Goal: Task Accomplishment & Management: Complete application form

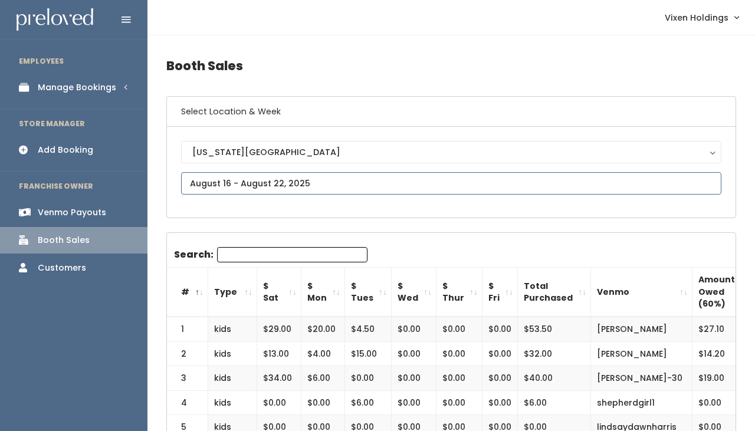
click at [239, 180] on input "text" at bounding box center [451, 183] width 540 height 22
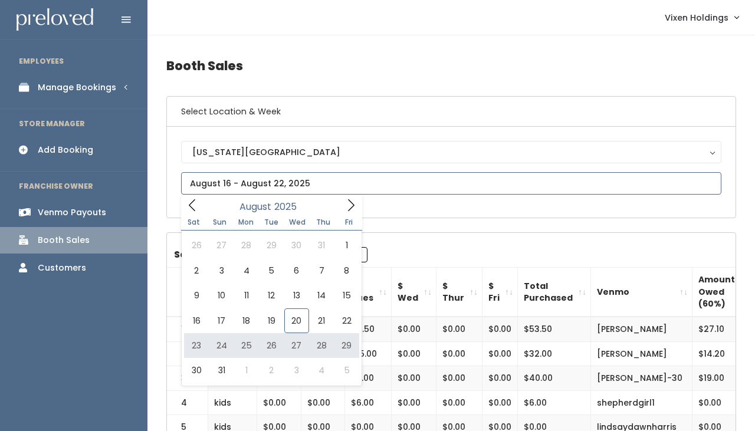
type input "August 23 to August 29"
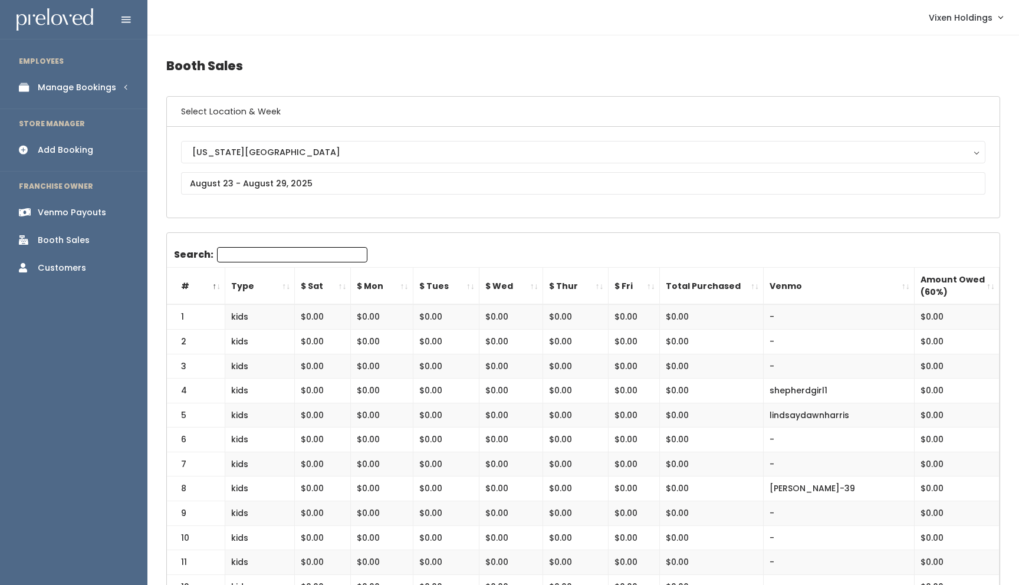
click at [91, 88] on div "Manage Bookings" at bounding box center [77, 87] width 78 height 12
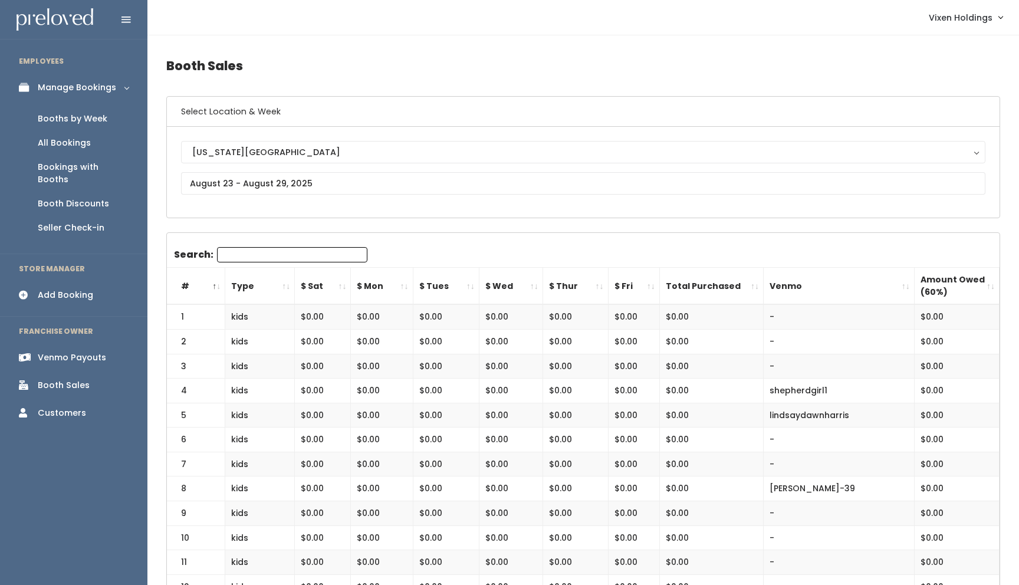
click at [85, 121] on div "Booths by Week" at bounding box center [73, 119] width 70 height 12
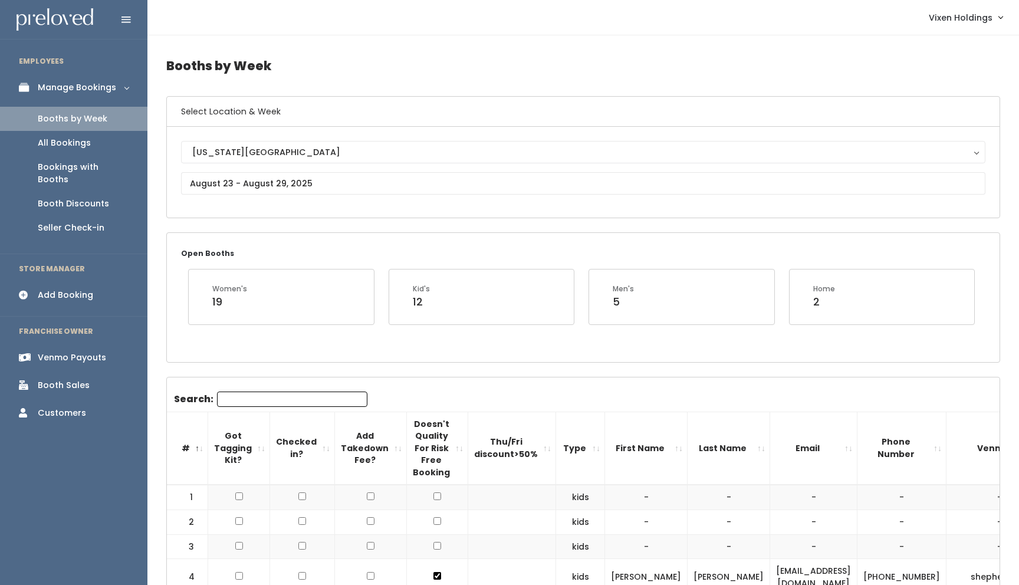
click at [68, 289] on div "Add Booking" at bounding box center [65, 295] width 55 height 12
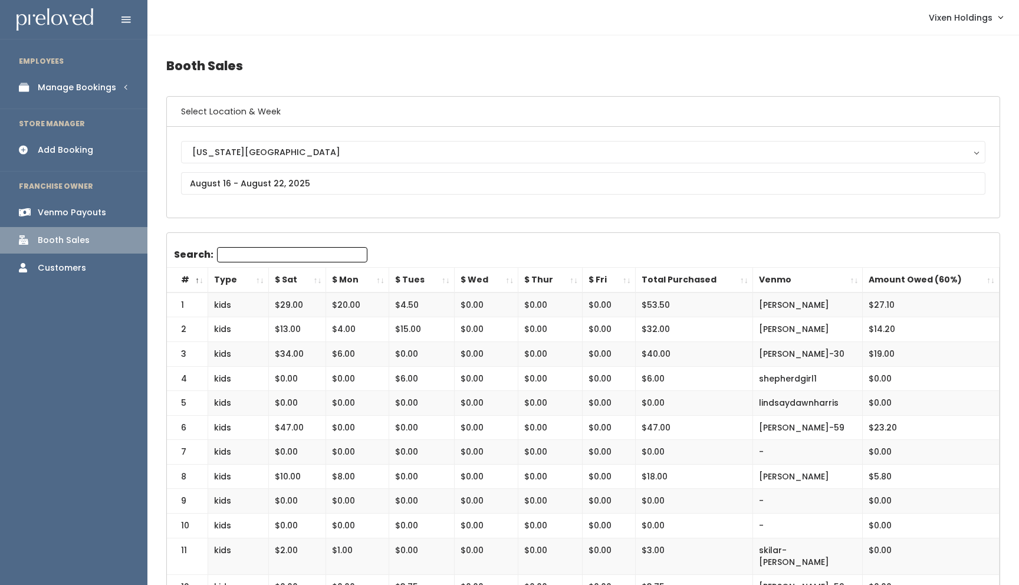
click at [94, 93] on div "Manage Bookings" at bounding box center [77, 87] width 78 height 12
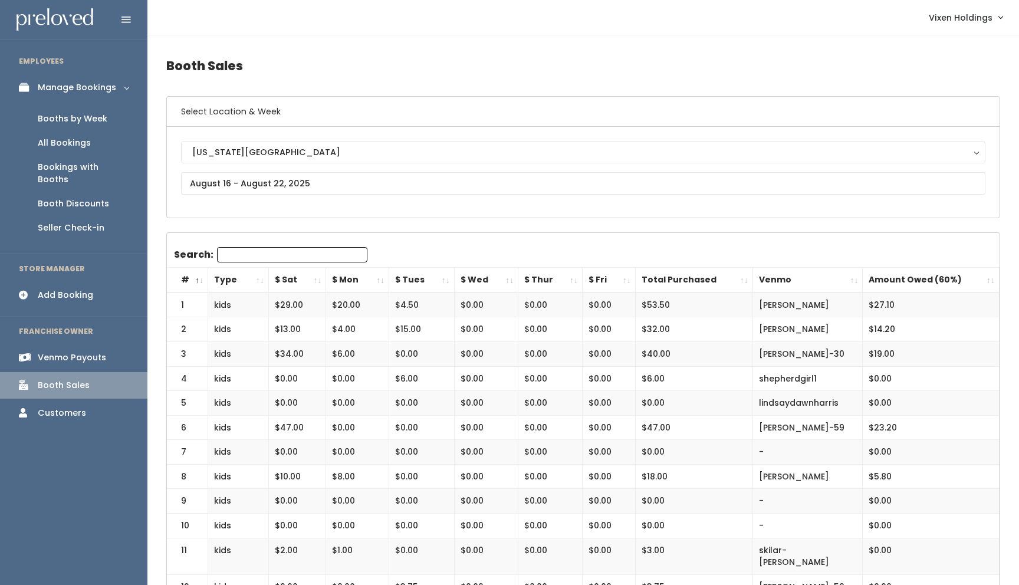
click at [91, 118] on div "Booths by Week" at bounding box center [73, 119] width 70 height 12
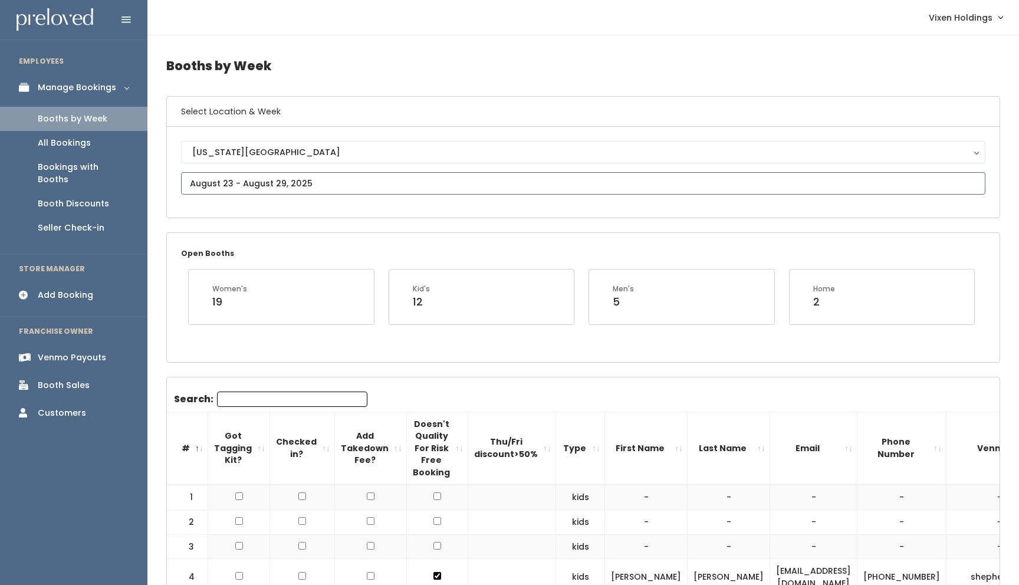
click at [280, 182] on input "text" at bounding box center [583, 183] width 804 height 22
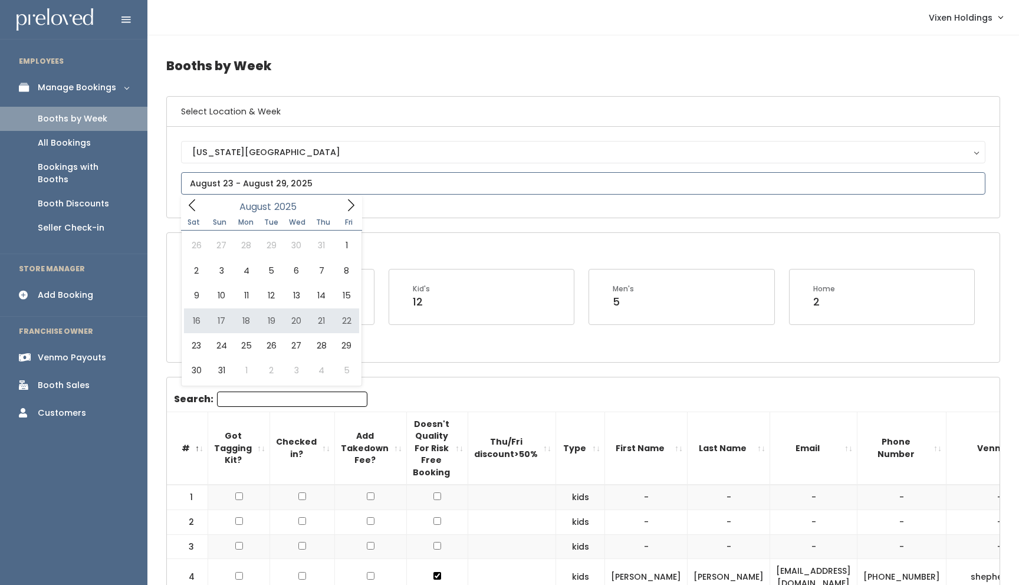
type input "August 16 to August 22"
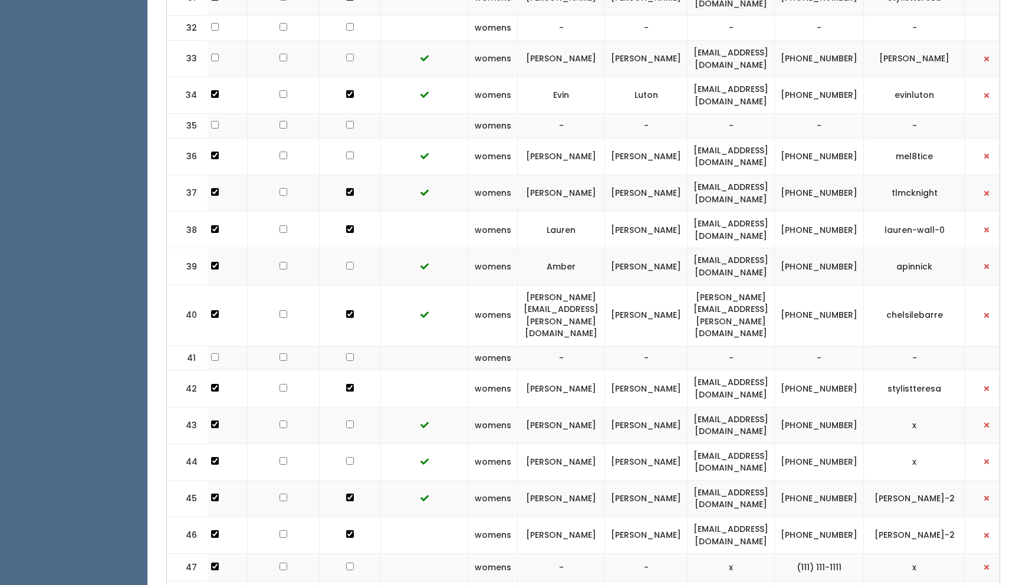
scroll to position [0, 90]
drag, startPoint x: 792, startPoint y: 18, endPoint x: 703, endPoint y: 23, distance: 89.8
click at [703, 41] on td "nikc19691@aol.com" at bounding box center [728, 59] width 87 height 37
copy td "nikc19691@aol.com"
drag, startPoint x: 861, startPoint y: 25, endPoint x: 819, endPoint y: 14, distance: 43.2
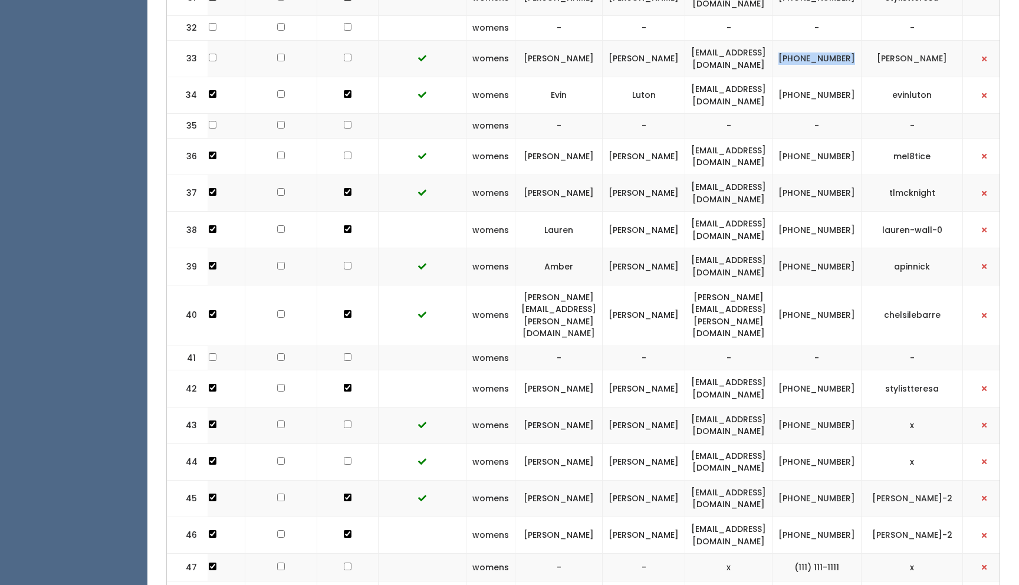
click at [819, 41] on td "[PHONE_NUMBER]" at bounding box center [816, 59] width 89 height 37
copy td "[PHONE_NUMBER]"
drag, startPoint x: 953, startPoint y: 17, endPoint x: 890, endPoint y: 23, distance: 62.8
click at [890, 41] on td "[PERSON_NAME]" at bounding box center [911, 59] width 101 height 37
copy td "[PERSON_NAME]"
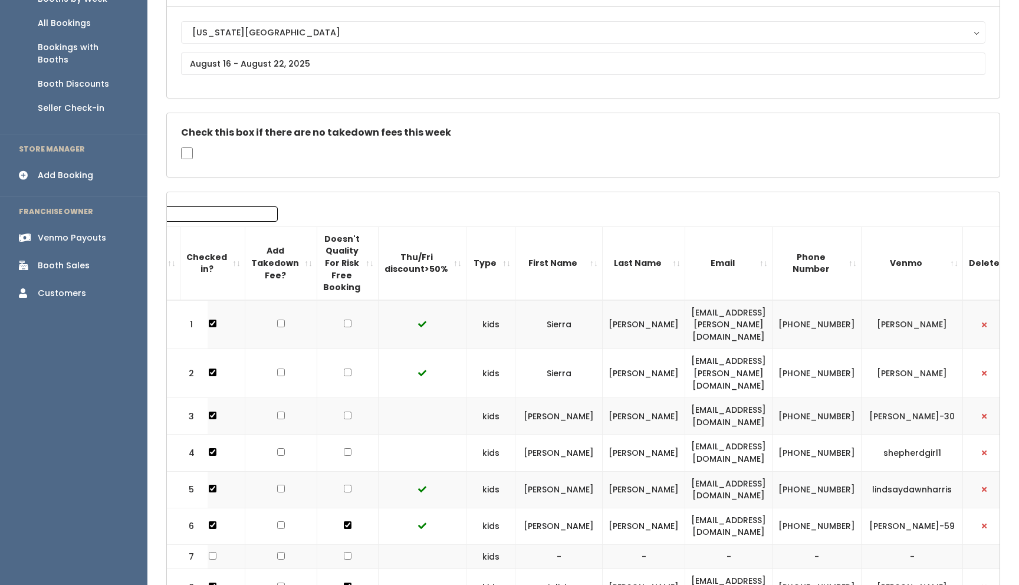
scroll to position [106, 0]
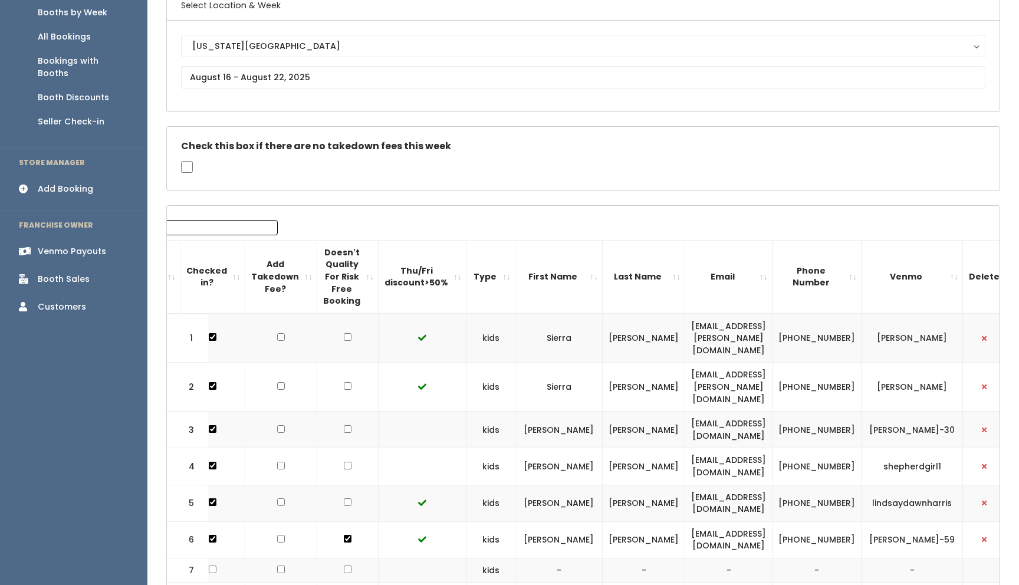
click at [80, 183] on div "Add Booking" at bounding box center [65, 189] width 55 height 12
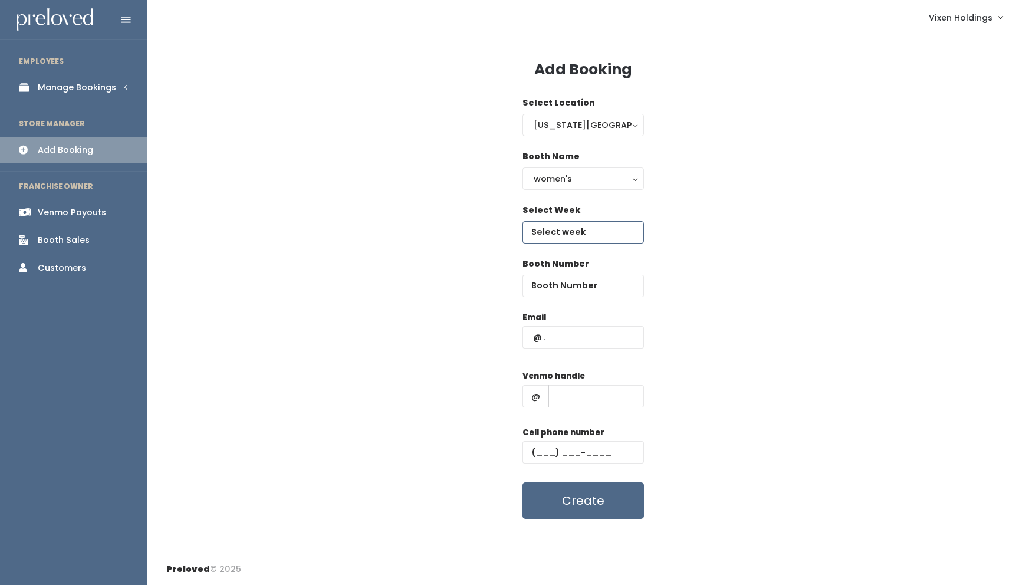
click at [565, 235] on input "text" at bounding box center [582, 232] width 121 height 22
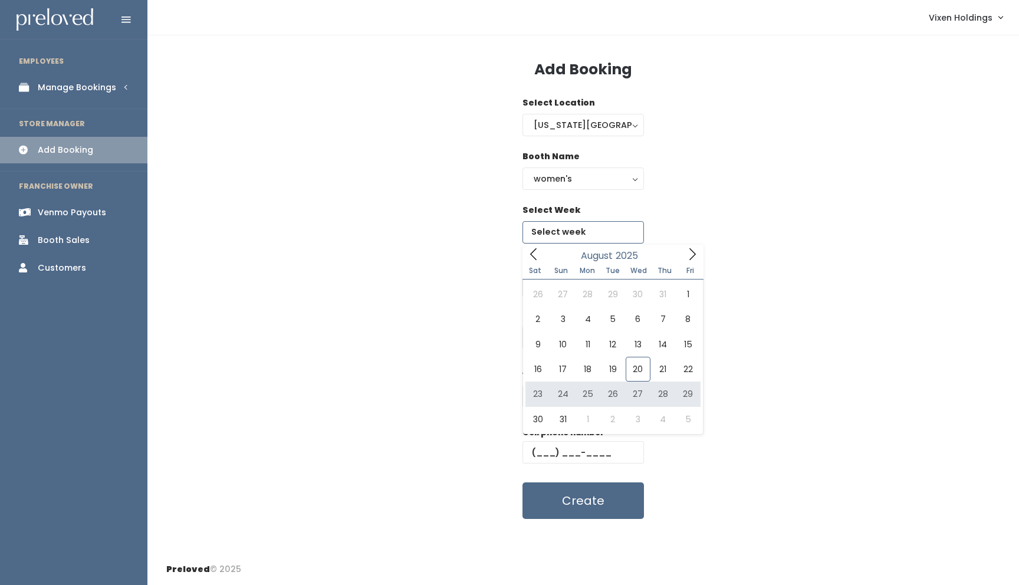
type input "[DATE] to [DATE]"
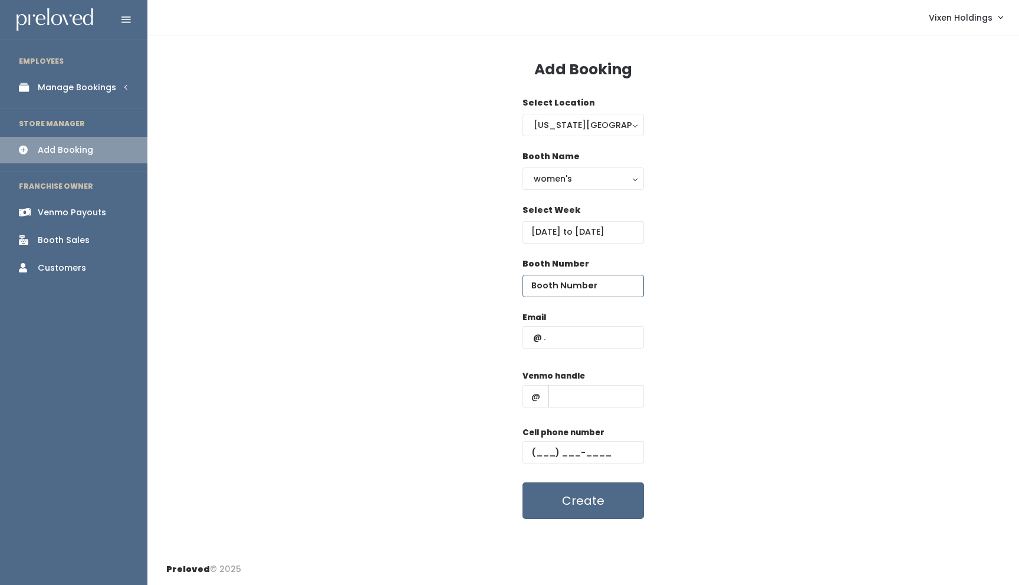
click at [558, 287] on input "number" at bounding box center [582, 286] width 121 height 22
type input "33"
click at [529, 340] on input "text" at bounding box center [582, 337] width 121 height 22
paste input "[EMAIL_ADDRESS][DOMAIN_NAME]"
type input "[EMAIL_ADDRESS][DOMAIN_NAME]"
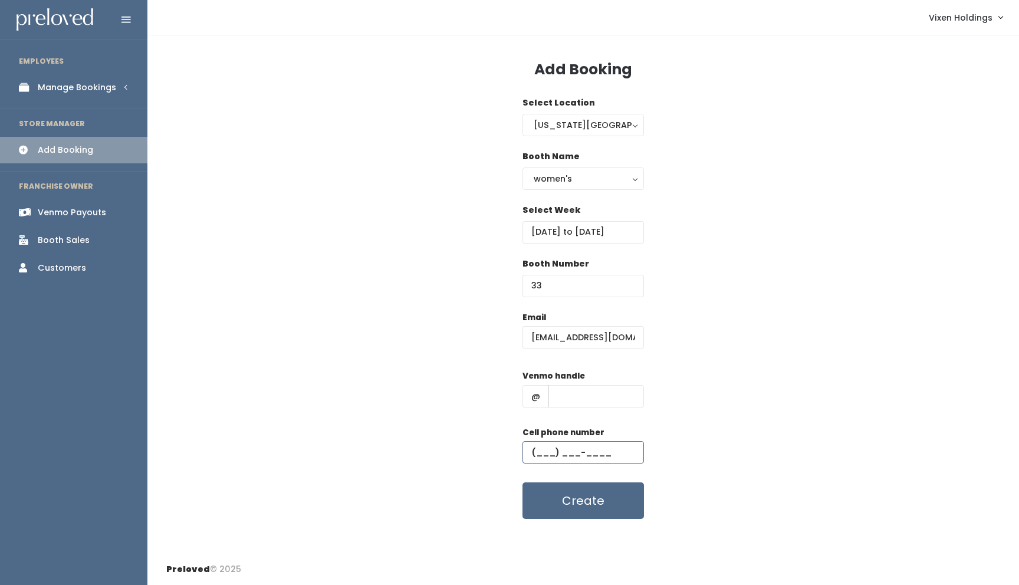
click at [532, 449] on input "text" at bounding box center [582, 452] width 121 height 22
paste input "[PHONE_NUMBER]"
type input "[PHONE_NUMBER]"
click at [561, 399] on input "text" at bounding box center [596, 396] width 96 height 22
paste input "[PERSON_NAME]"
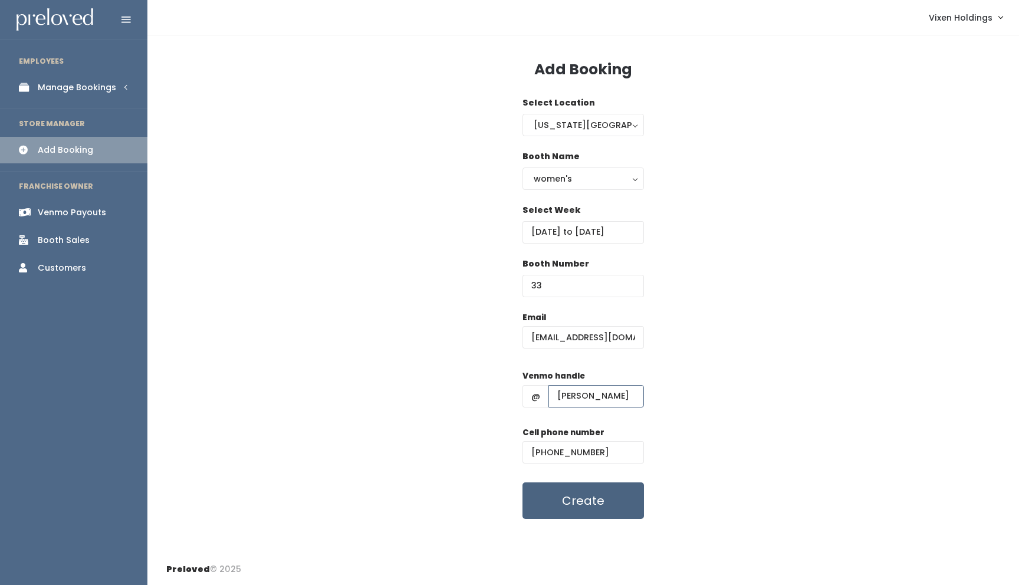
type input "[PERSON_NAME]"
click at [575, 500] on button "Create" at bounding box center [582, 500] width 121 height 37
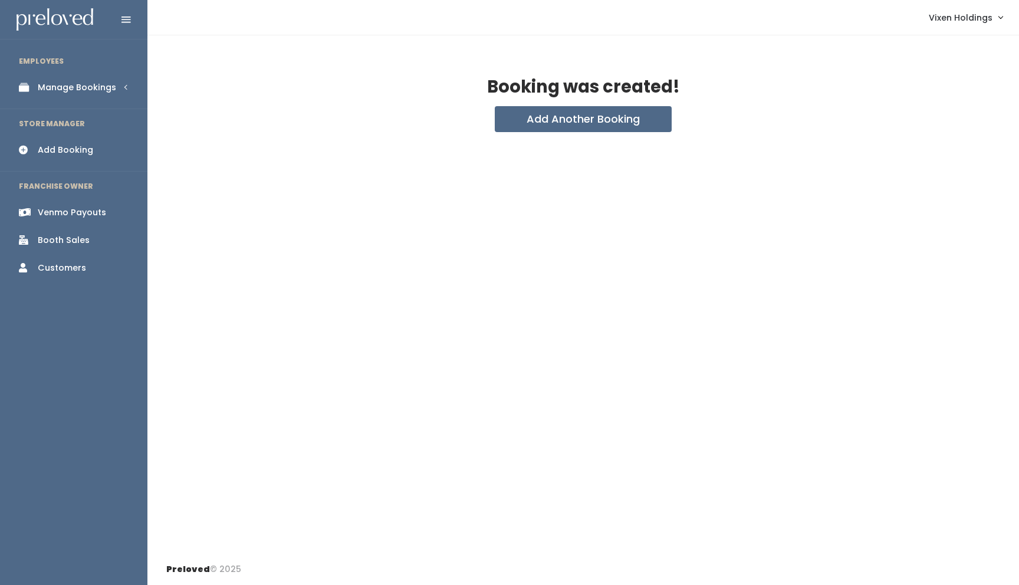
click at [75, 90] on div "Manage Bookings" at bounding box center [77, 87] width 78 height 12
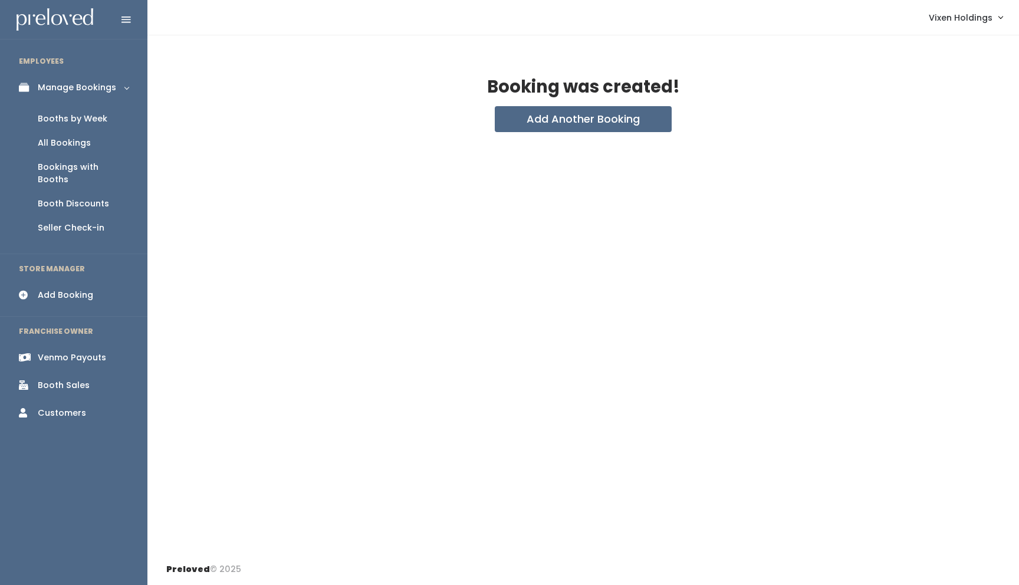
click at [75, 119] on div "Booths by Week" at bounding box center [73, 119] width 70 height 12
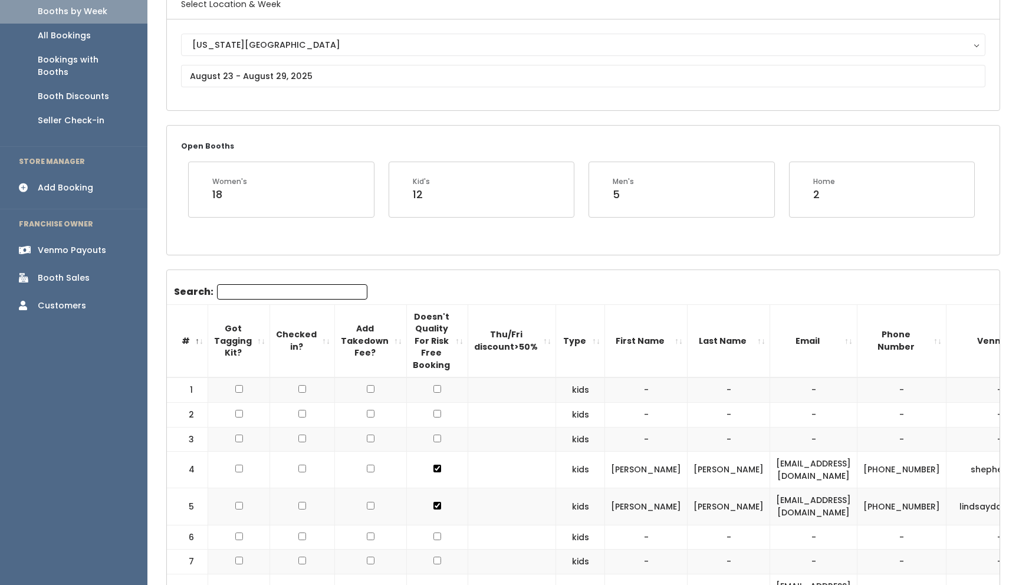
scroll to position [27, 0]
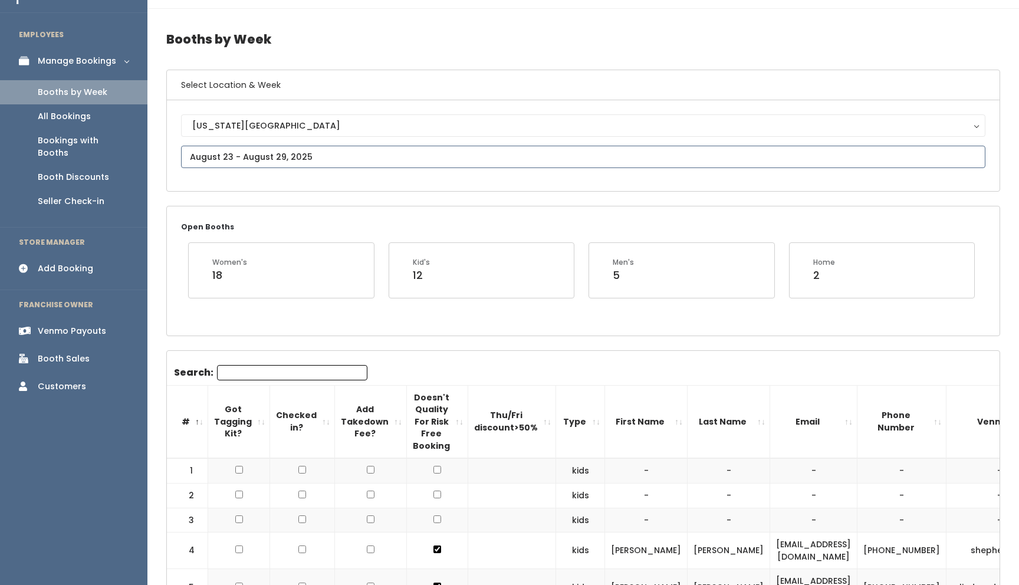
click at [256, 158] on input "text" at bounding box center [583, 157] width 804 height 22
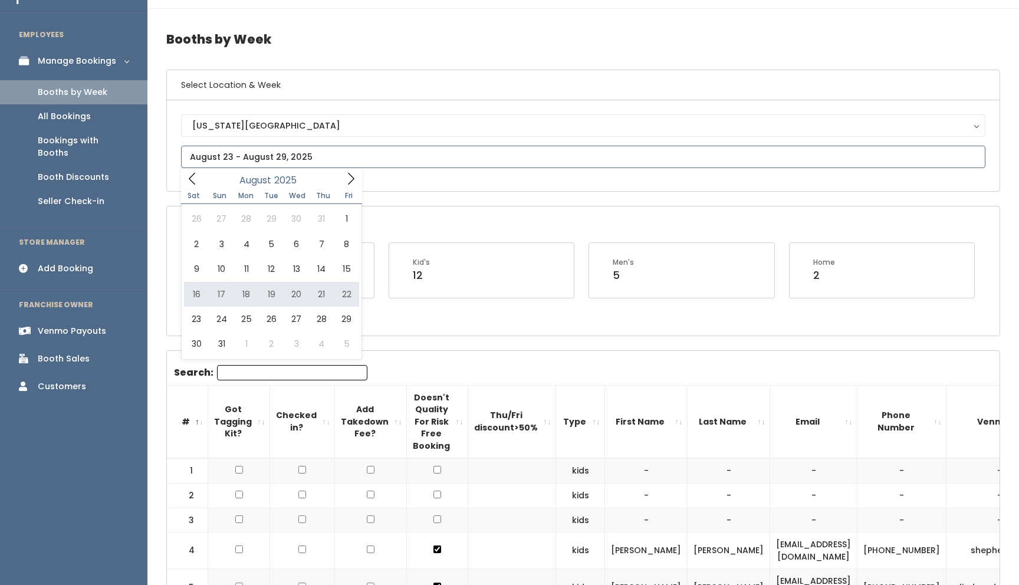
type input "[DATE] to [DATE]"
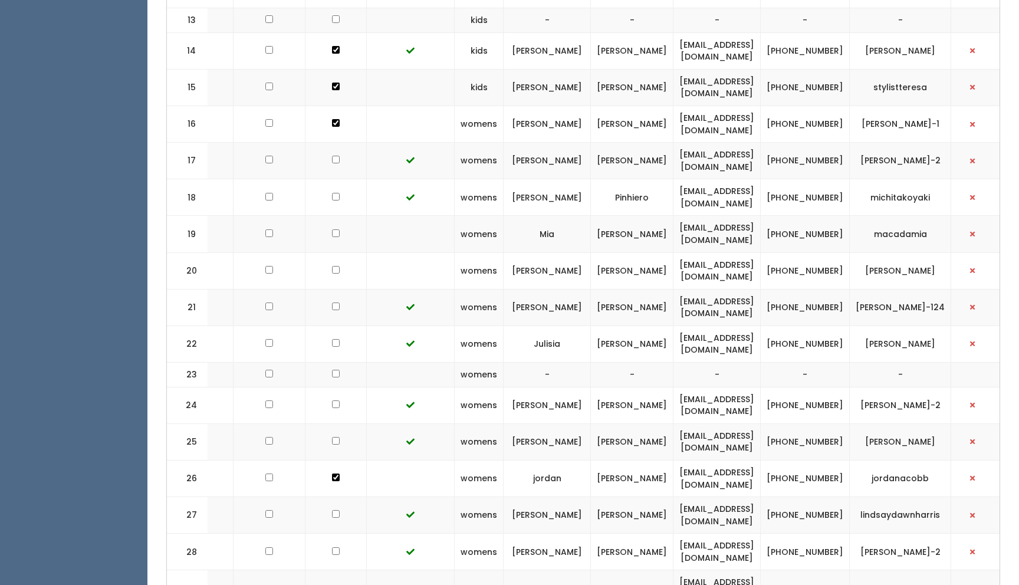
scroll to position [0, 103]
drag, startPoint x: 776, startPoint y: 25, endPoint x: 689, endPoint y: 26, distance: 87.3
click at [689, 32] on td "nikc19691@aol.com" at bounding box center [714, 50] width 87 height 37
copy td "[EMAIL_ADDRESS][DOMAIN_NAME]"
drag, startPoint x: 843, startPoint y: 30, endPoint x: 804, endPoint y: 17, distance: 41.0
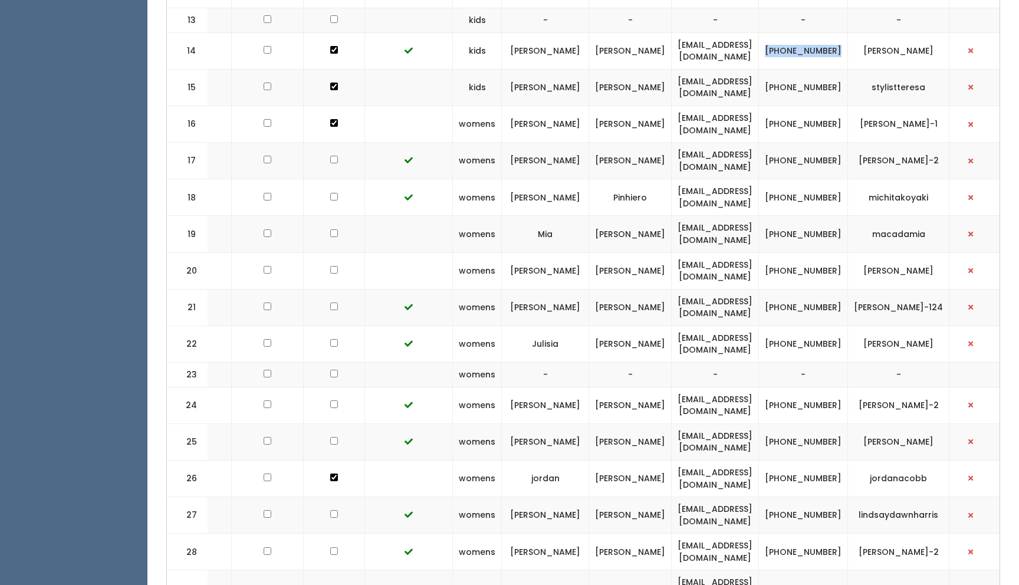
click at [804, 32] on td "(405) 819-3479" at bounding box center [803, 50] width 89 height 37
copy td "(405) 819-3479"
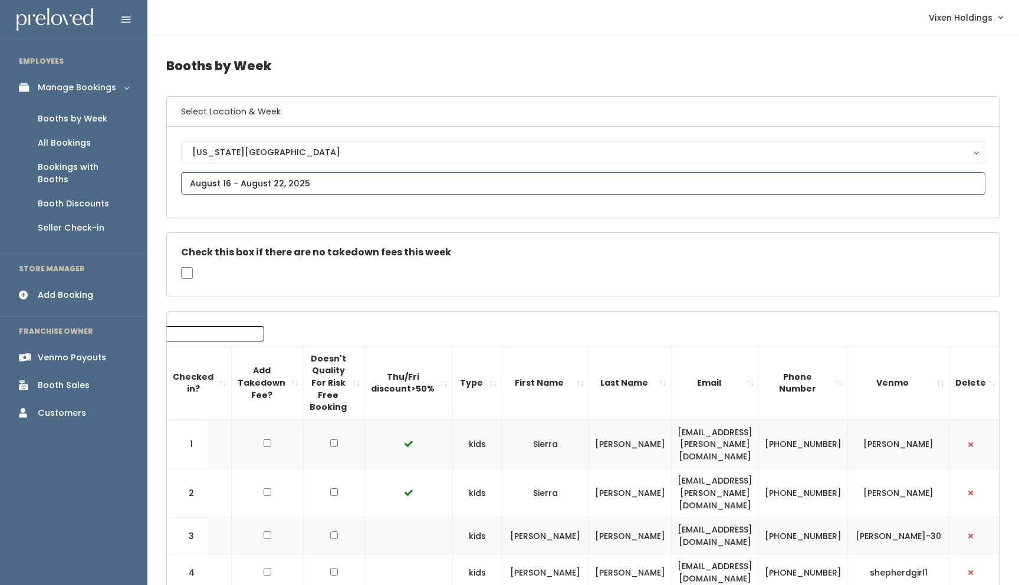
click at [210, 179] on input "text" at bounding box center [583, 183] width 804 height 22
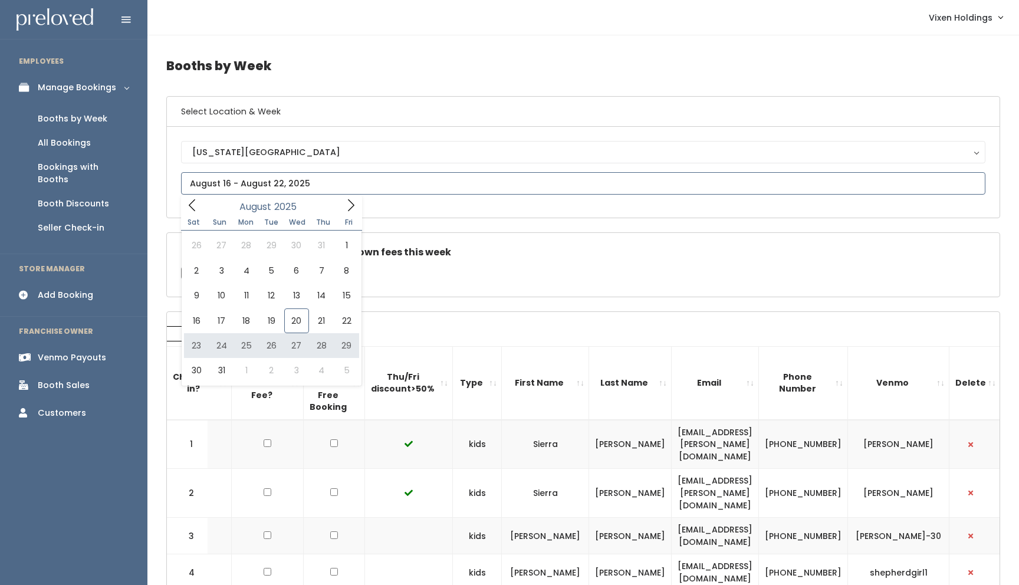
type input "[DATE] to [DATE]"
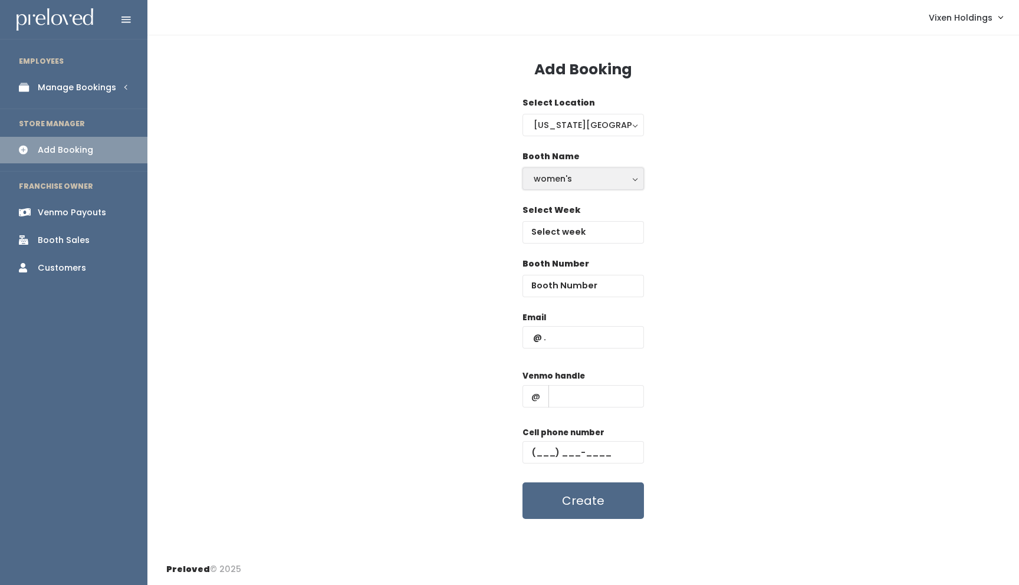
click at [574, 175] on div "women's" at bounding box center [583, 178] width 99 height 13
click at [571, 224] on link "kid's" at bounding box center [583, 226] width 120 height 21
select select "kids"
click at [571, 232] on input "text" at bounding box center [582, 232] width 121 height 22
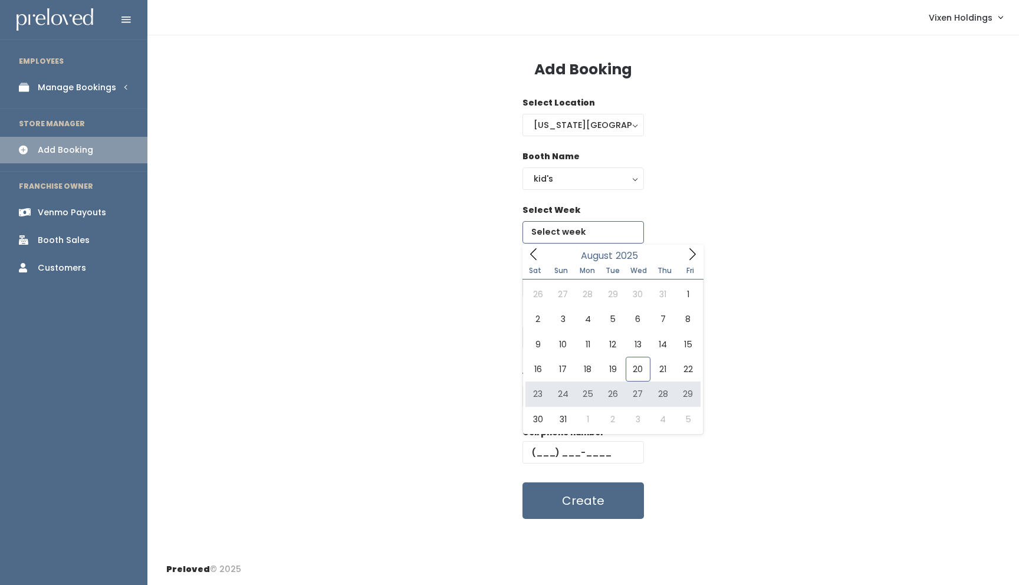
type input "[DATE] to [DATE]"
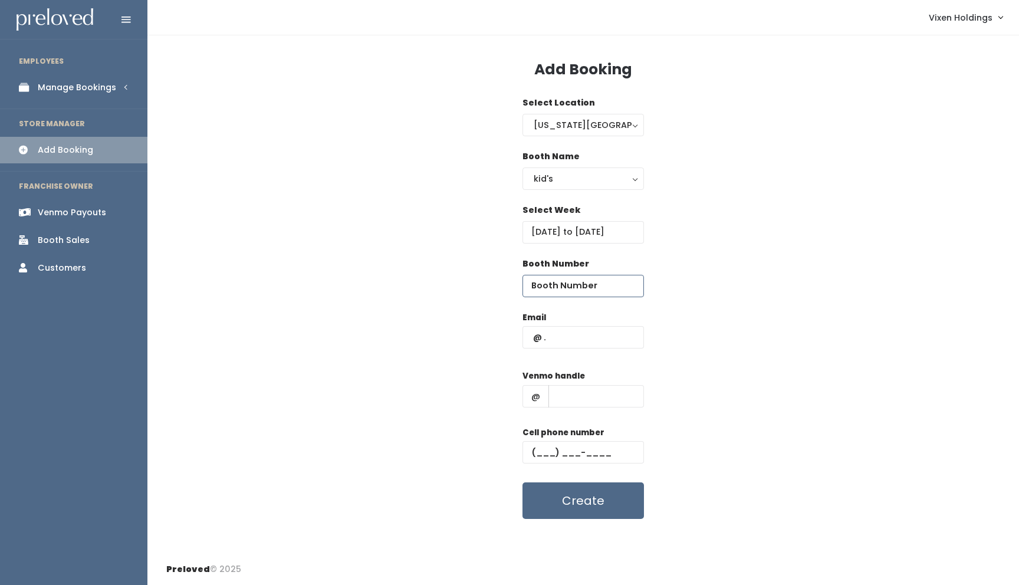
click at [564, 288] on input "number" at bounding box center [582, 286] width 121 height 22
type input "14"
click at [568, 397] on input "text" at bounding box center [596, 396] width 96 height 22
paste input "[PERSON_NAME]"
type input "[PERSON_NAME]"
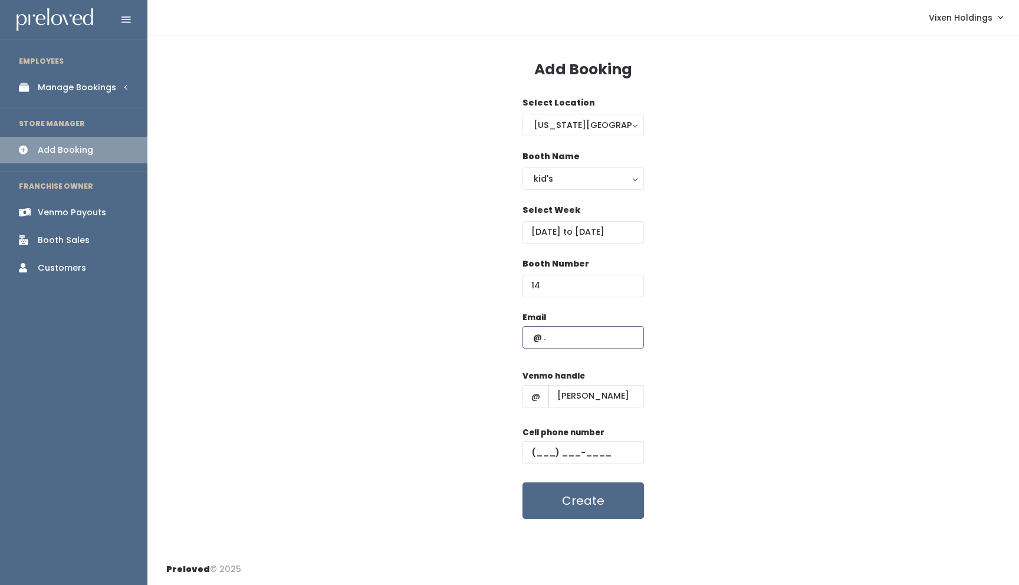
click at [531, 336] on input "text" at bounding box center [582, 337] width 121 height 22
paste input "[EMAIL_ADDRESS][DOMAIN_NAME]"
type input "[EMAIL_ADDRESS][DOMAIN_NAME]"
click at [534, 454] on input "text" at bounding box center [582, 452] width 121 height 22
paste input "[PHONE_NUMBER]"
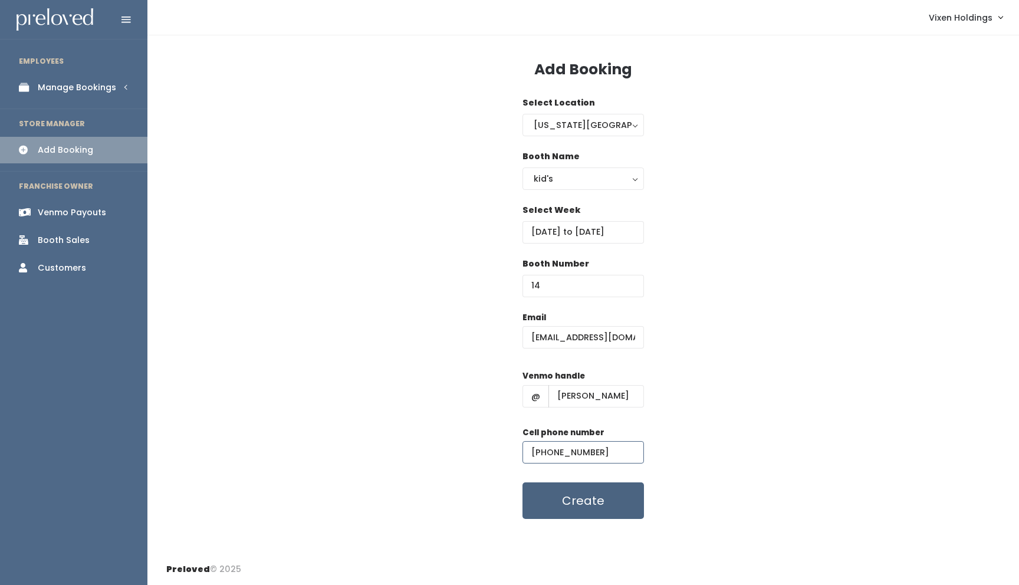
type input "[PHONE_NUMBER]"
click at [565, 498] on button "Create" at bounding box center [582, 500] width 121 height 37
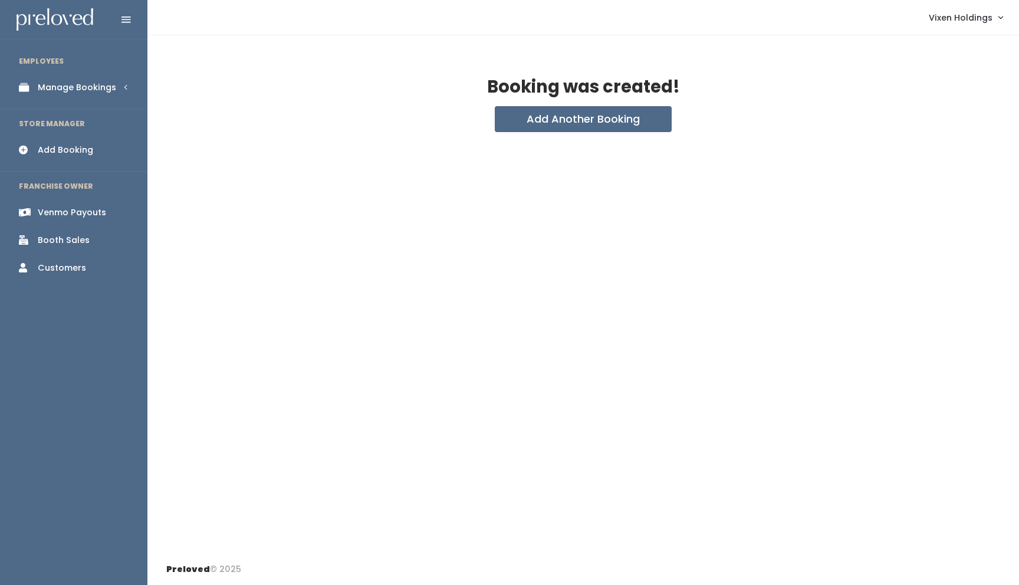
click at [104, 94] on link "Manage Bookings" at bounding box center [73, 87] width 147 height 27
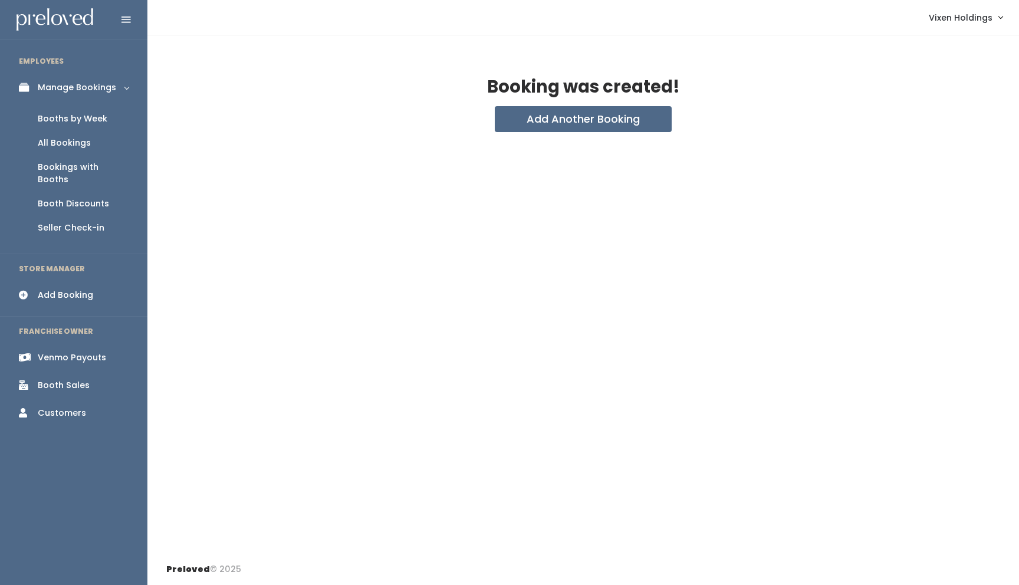
click at [97, 117] on div "Booths by Week" at bounding box center [73, 119] width 70 height 12
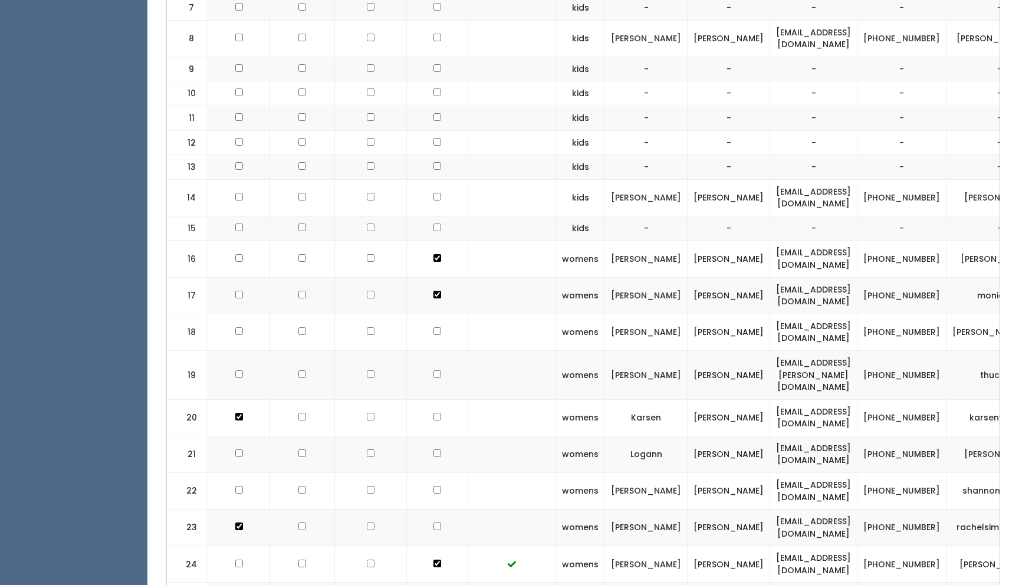
scroll to position [656, 0]
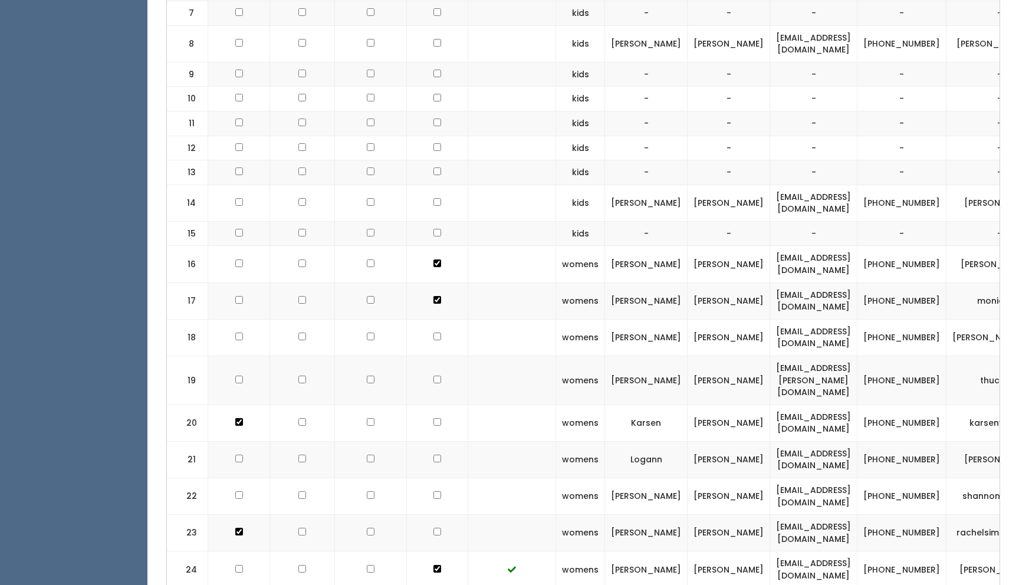
checkbox input "true"
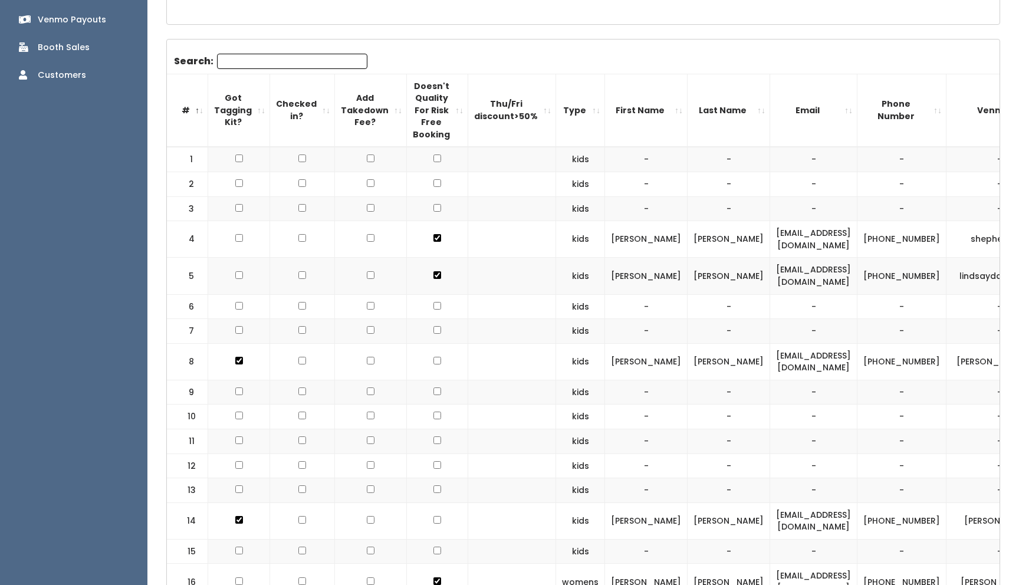
scroll to position [0, 0]
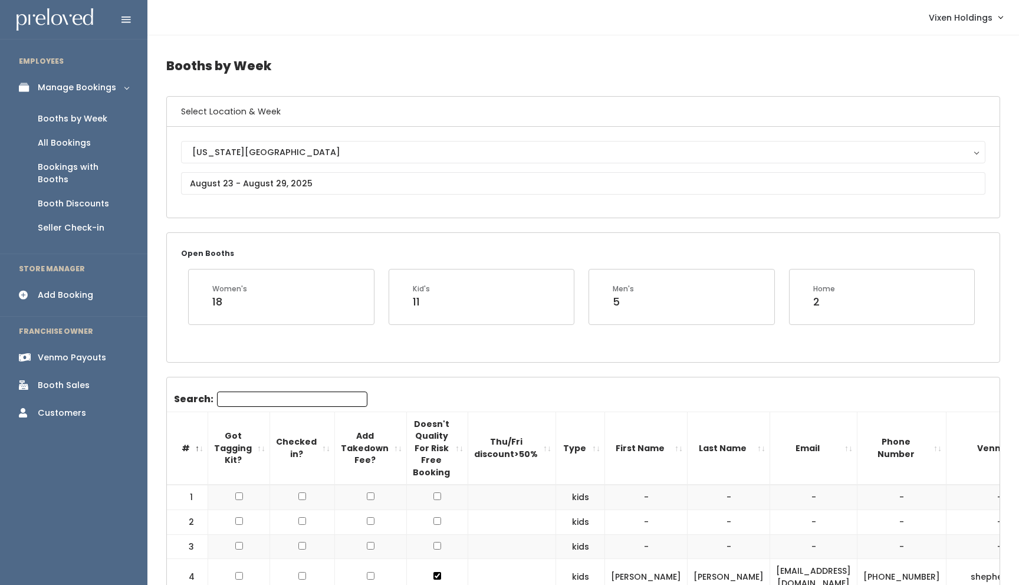
click at [74, 147] on div "All Bookings" at bounding box center [64, 143] width 53 height 12
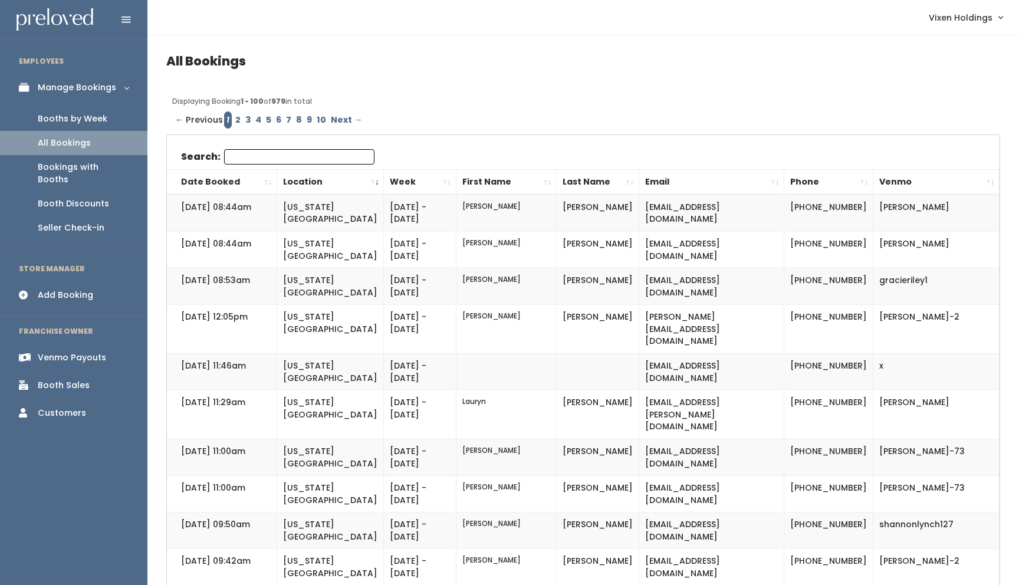
click at [269, 154] on input "Search:" at bounding box center [299, 156] width 150 height 15
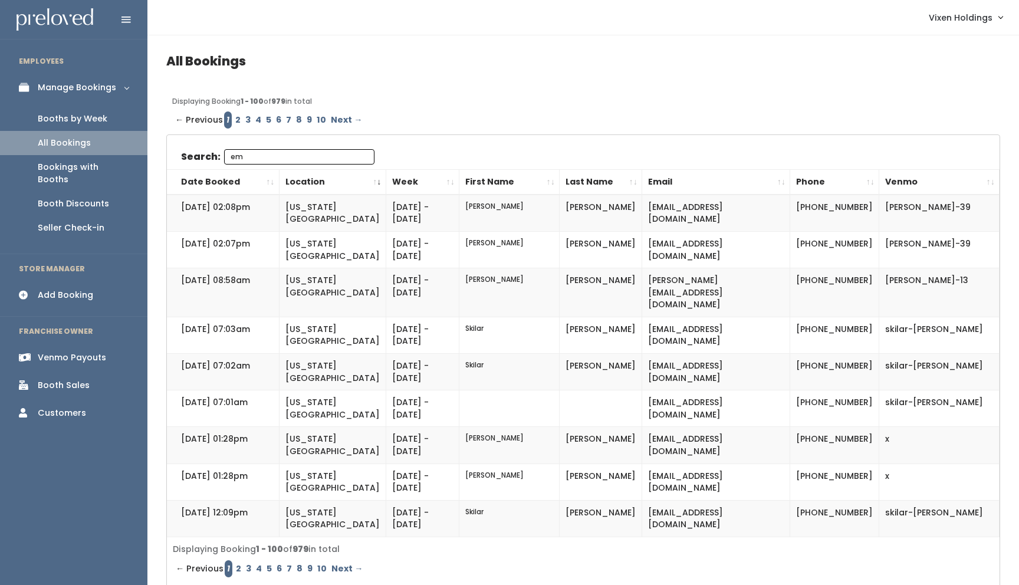
type input "em"
click at [66, 379] on div "Booth Sales" at bounding box center [64, 385] width 52 height 12
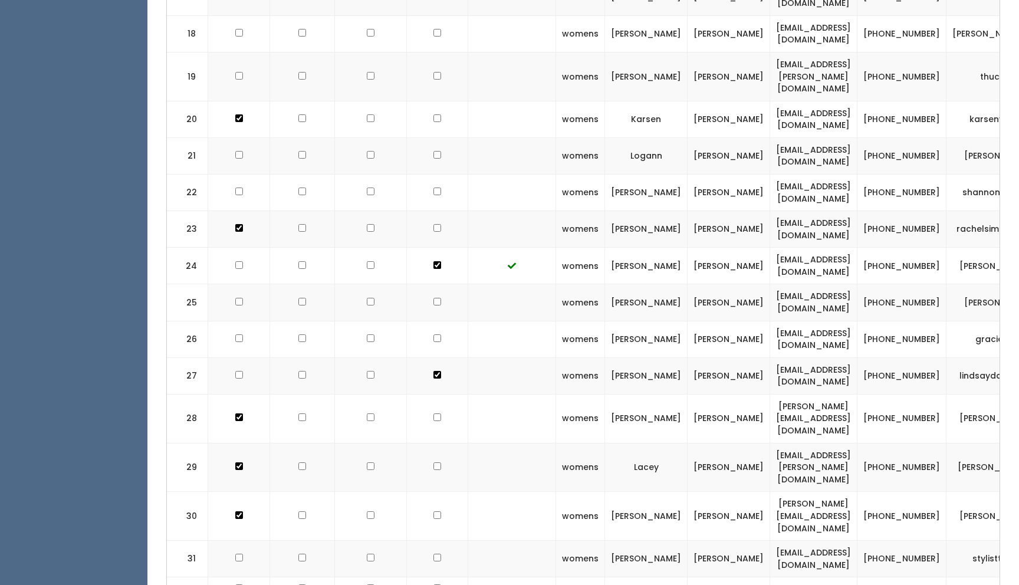
scroll to position [983, 0]
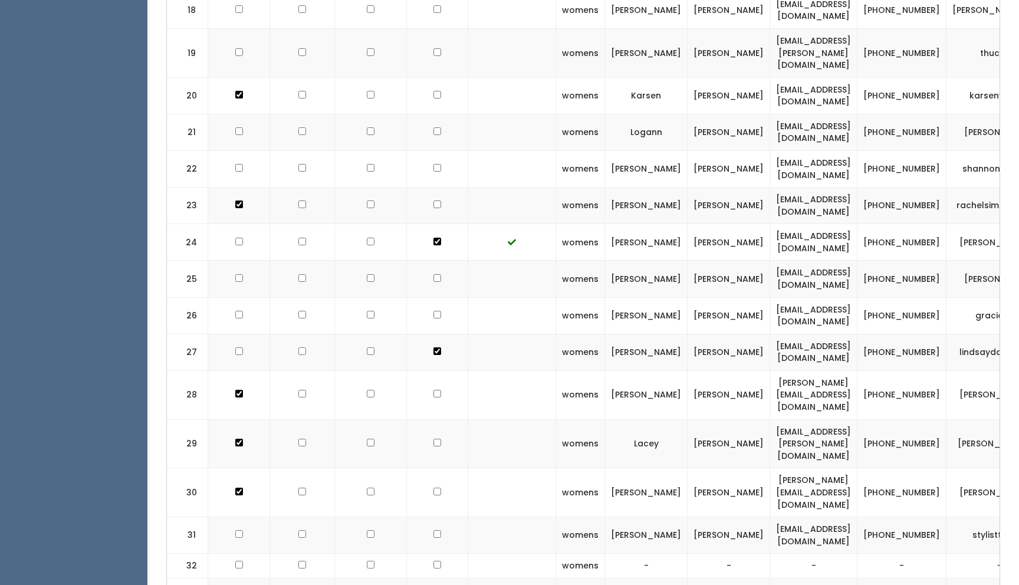
checkbox input "true"
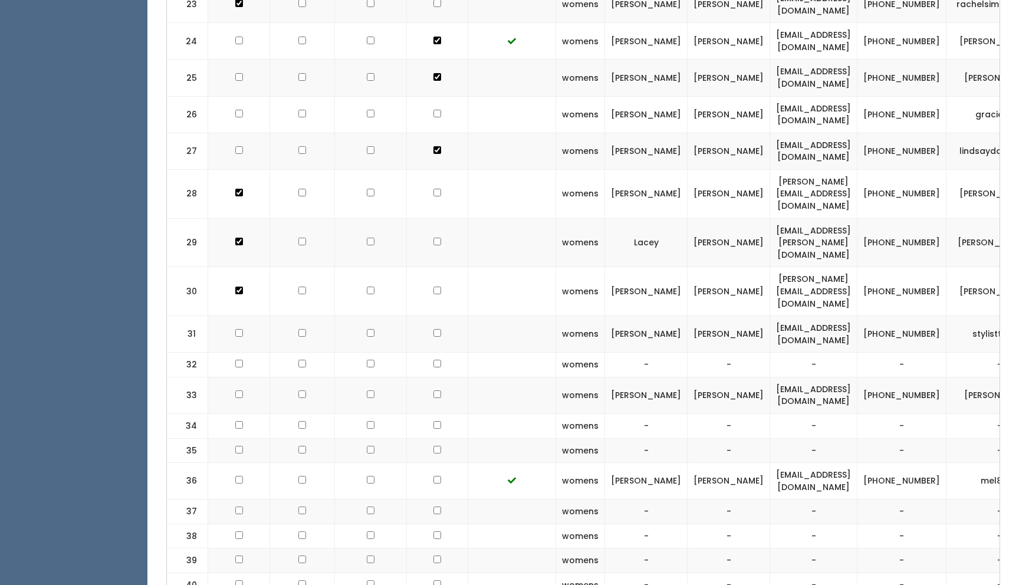
scroll to position [1186, 0]
checkbox input "true"
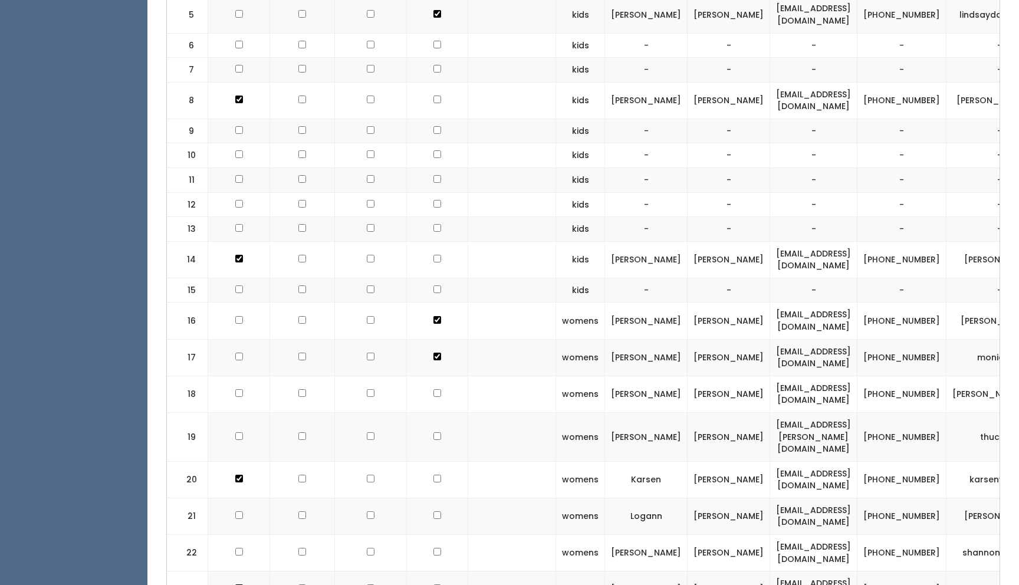
scroll to position [590, 0]
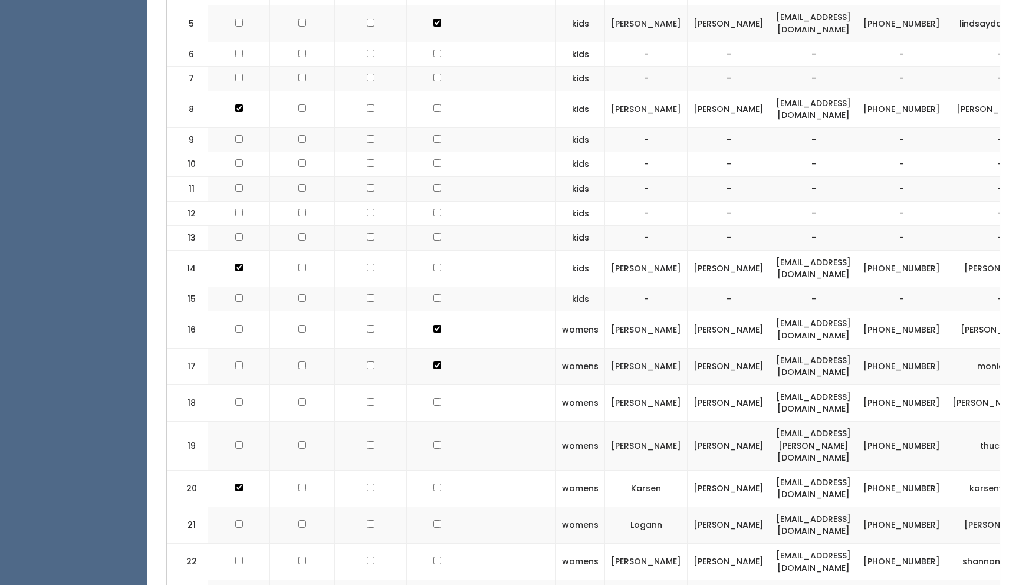
checkbox input "true"
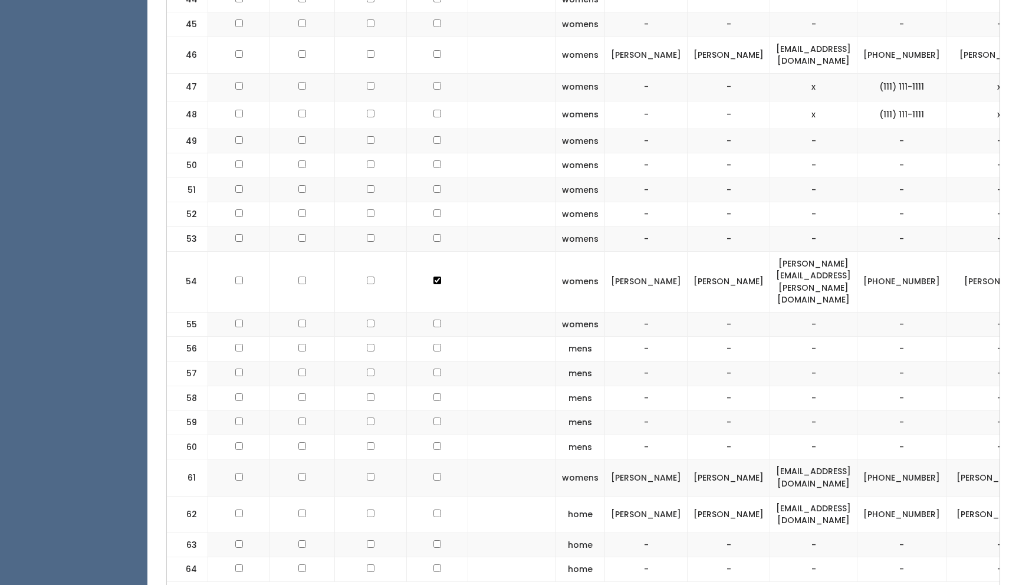
scroll to position [1879, 0]
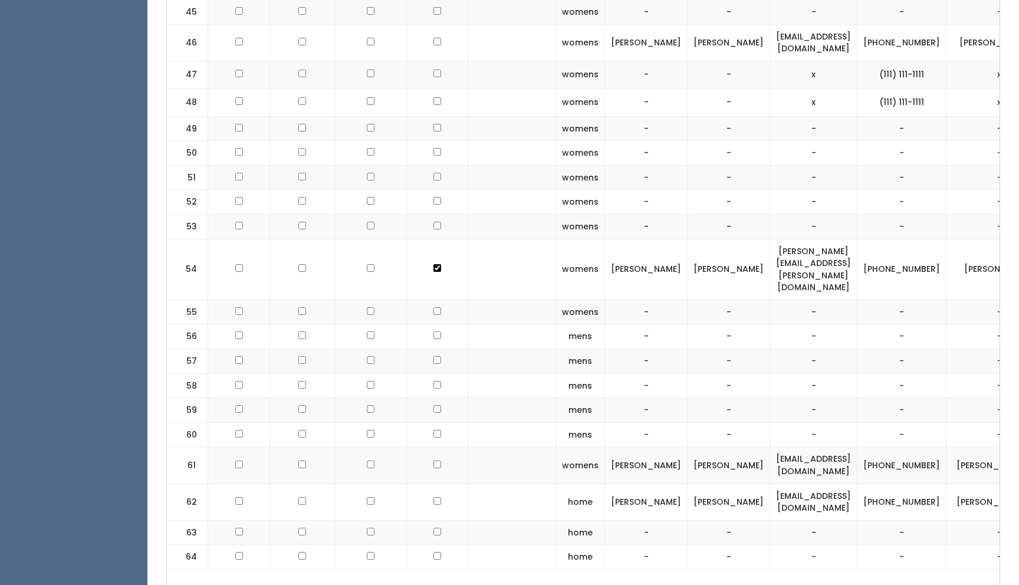
checkbox input "true"
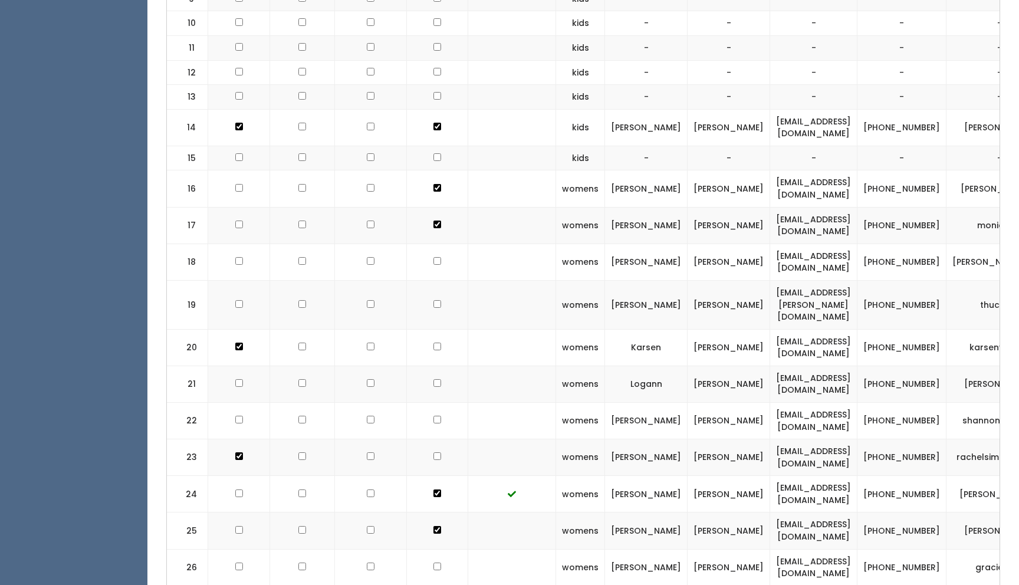
scroll to position [0, 0]
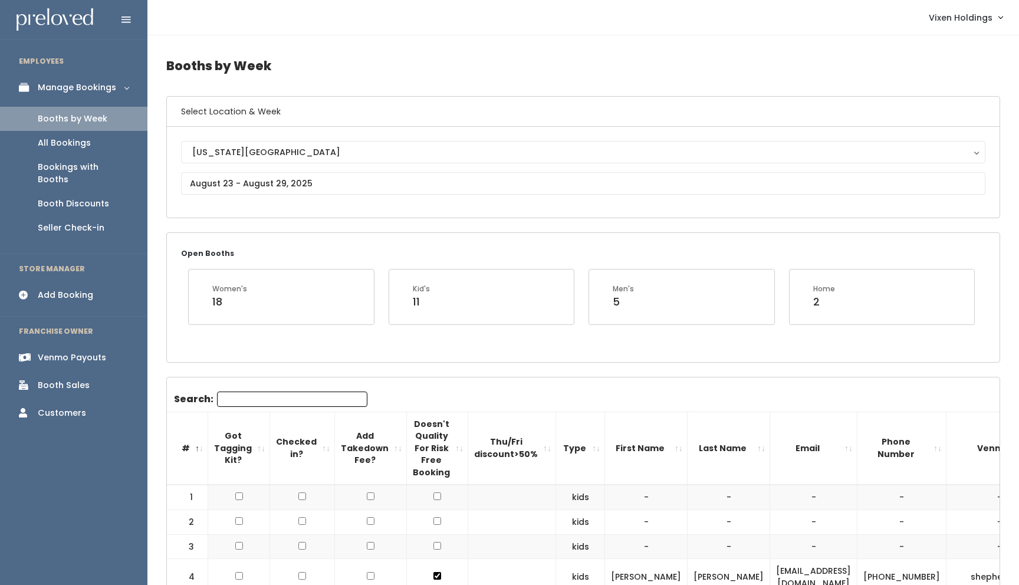
click at [68, 289] on div "Add Booking" at bounding box center [65, 295] width 55 height 12
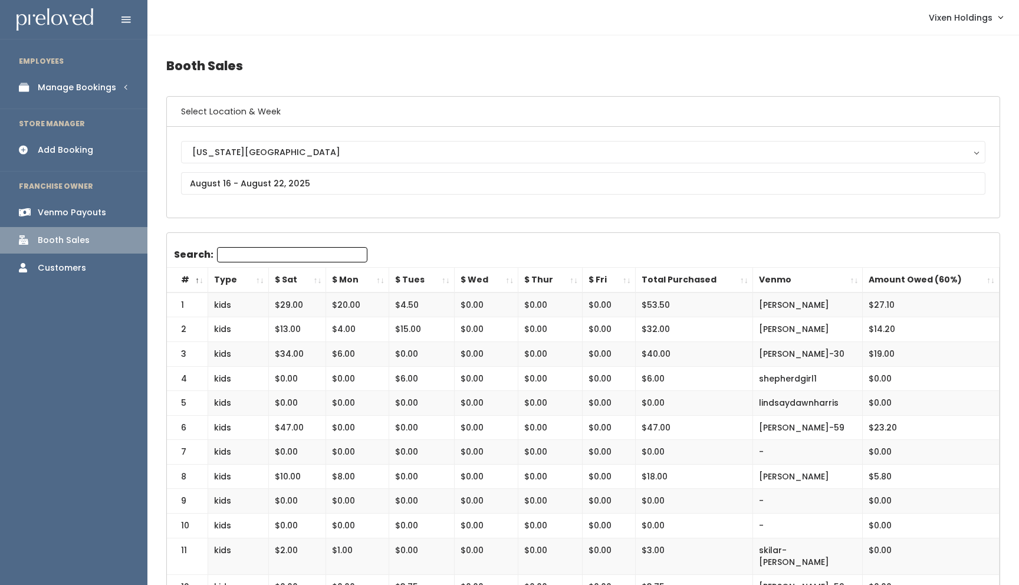
click at [84, 152] on div "Add Booking" at bounding box center [65, 150] width 55 height 12
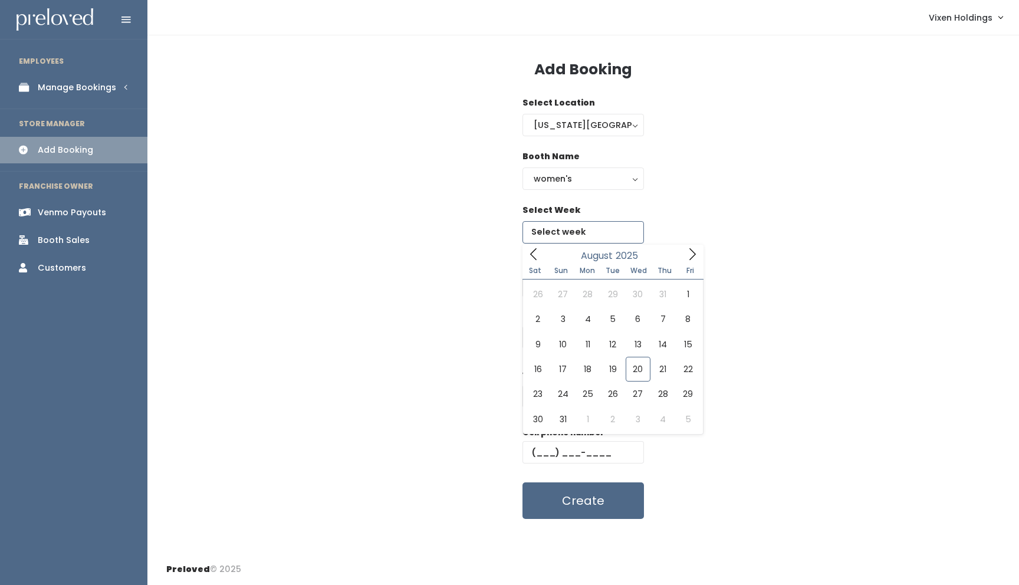
click at [555, 237] on input "text" at bounding box center [582, 232] width 121 height 22
type input "[DATE] to [DATE]"
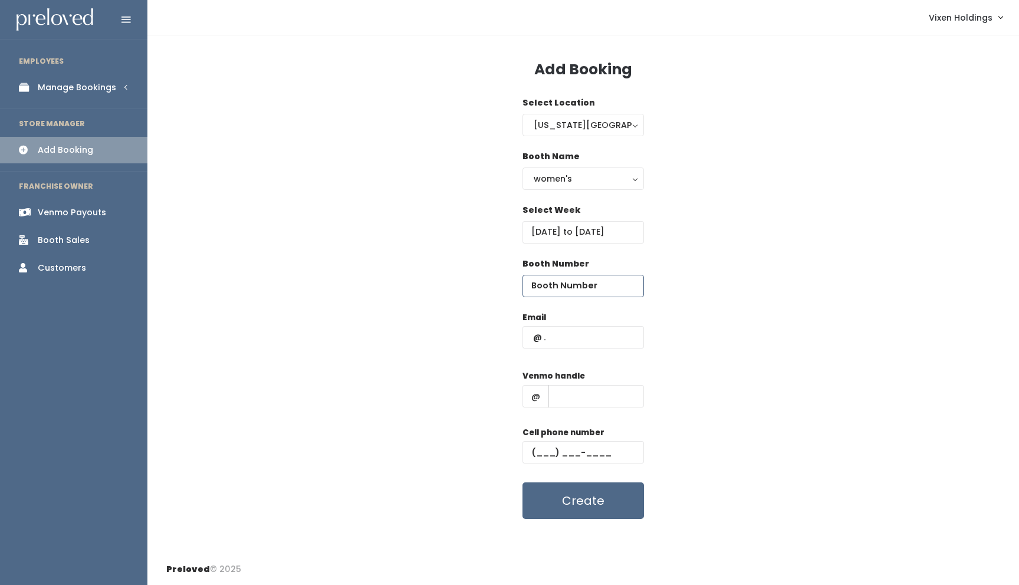
click at [559, 287] on input "number" at bounding box center [582, 286] width 121 height 22
type input "43"
click at [559, 338] on input "text" at bounding box center [582, 337] width 121 height 22
type input "x"
click at [563, 394] on input "text" at bounding box center [596, 396] width 96 height 22
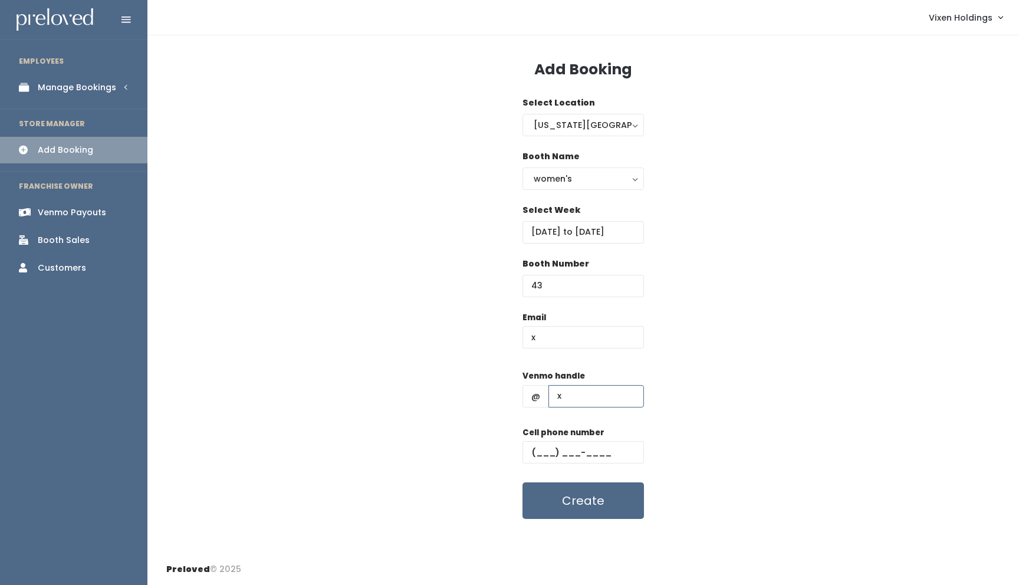
type input "x"
click at [529, 447] on input "text" at bounding box center [582, 452] width 121 height 22
type input "(111) 111-1111"
click at [565, 507] on button "Create" at bounding box center [582, 500] width 121 height 37
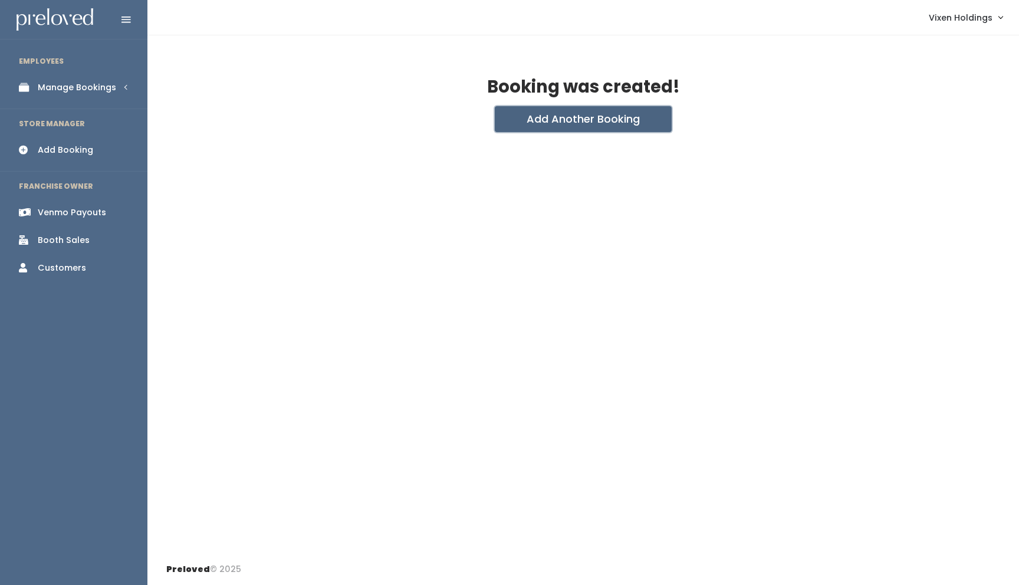
click at [568, 120] on button "Add Another Booking" at bounding box center [583, 119] width 177 height 26
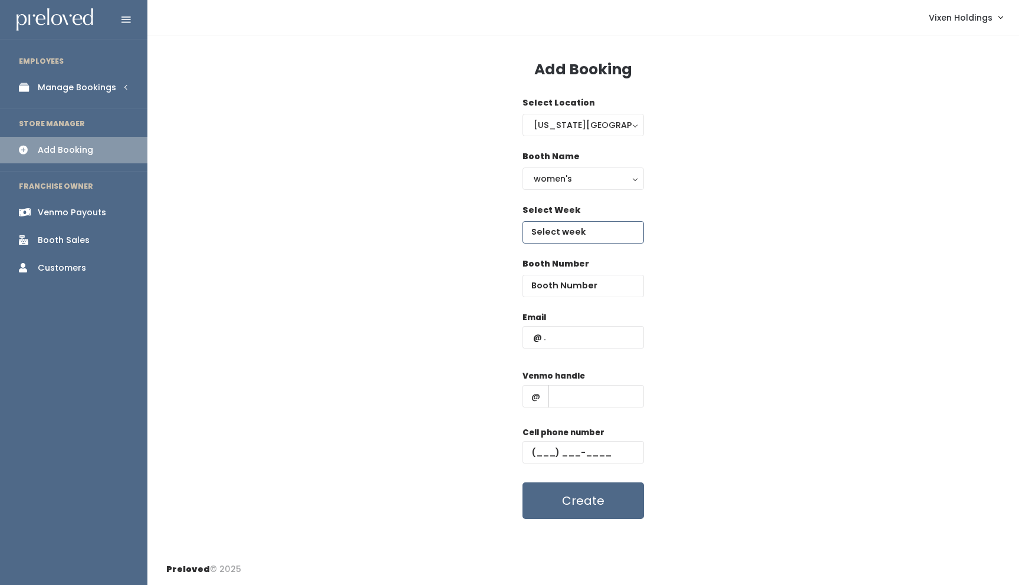
click at [556, 236] on input "text" at bounding box center [582, 232] width 121 height 22
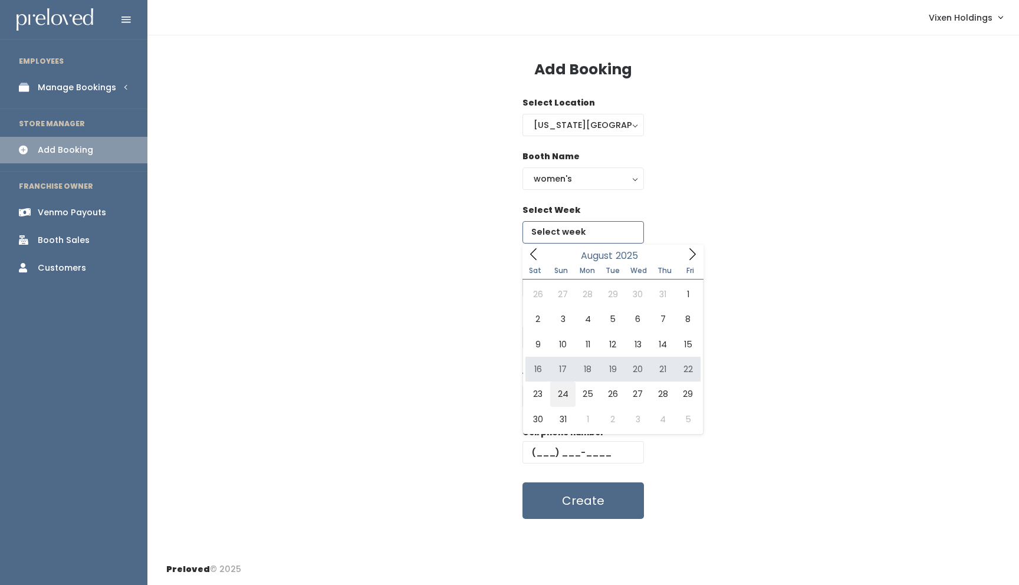
type input "August 23 to August 29"
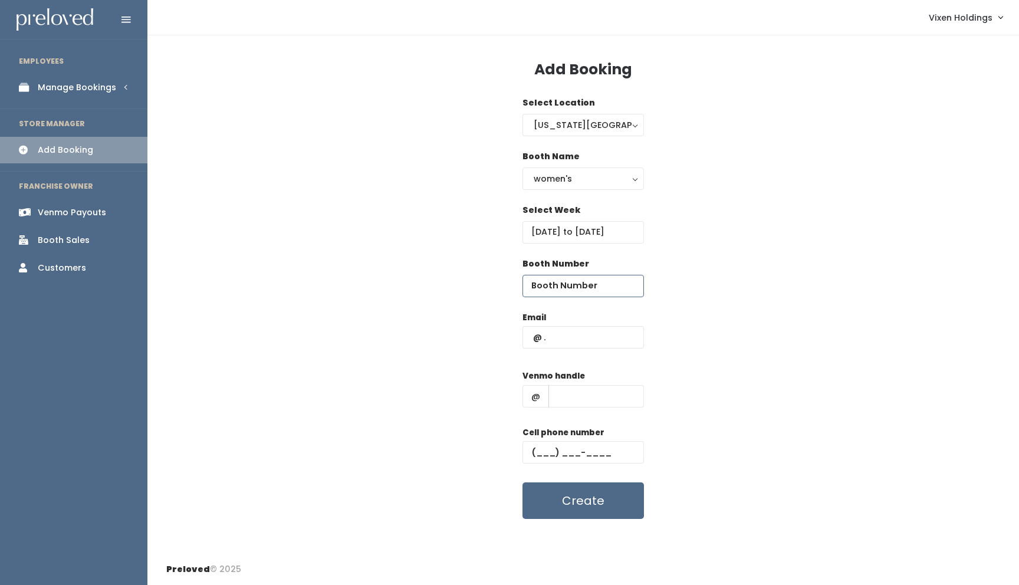
click at [561, 285] on input "number" at bounding box center [582, 286] width 121 height 22
type input "44"
click at [532, 338] on input "text" at bounding box center [582, 337] width 121 height 22
type input "x"
click at [532, 394] on span "@" at bounding box center [535, 396] width 27 height 22
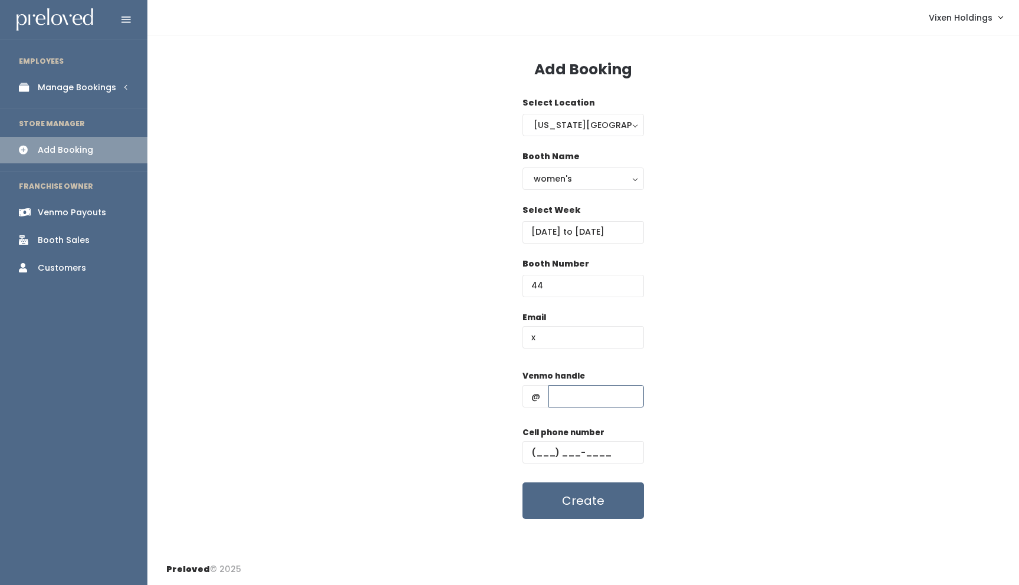
click at [562, 394] on input "text" at bounding box center [596, 396] width 96 height 22
type input "x"
click at [532, 455] on input "text" at bounding box center [582, 452] width 121 height 22
type input "(111) 111-1111"
click at [548, 508] on button "Create" at bounding box center [582, 500] width 121 height 37
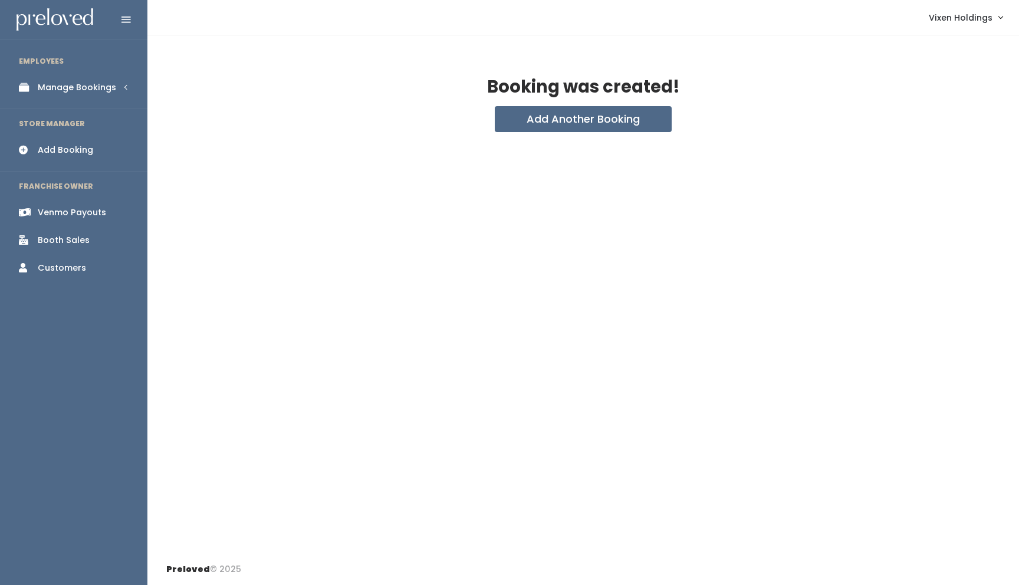
click at [77, 89] on div "Manage Bookings" at bounding box center [77, 87] width 78 height 12
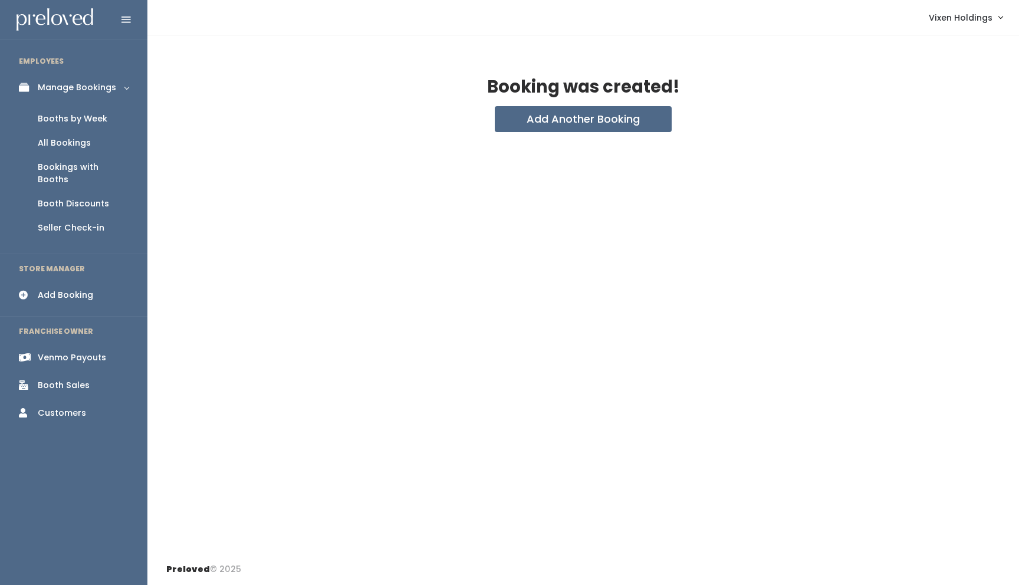
click at [77, 120] on div "Booths by Week" at bounding box center [73, 119] width 70 height 12
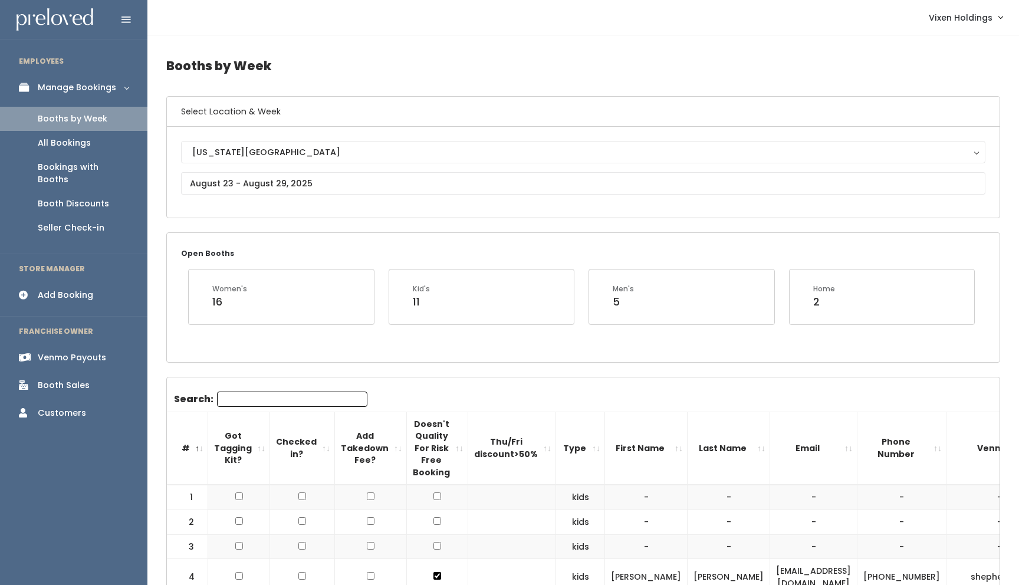
click at [71, 379] on div "Booth Sales" at bounding box center [64, 385] width 52 height 12
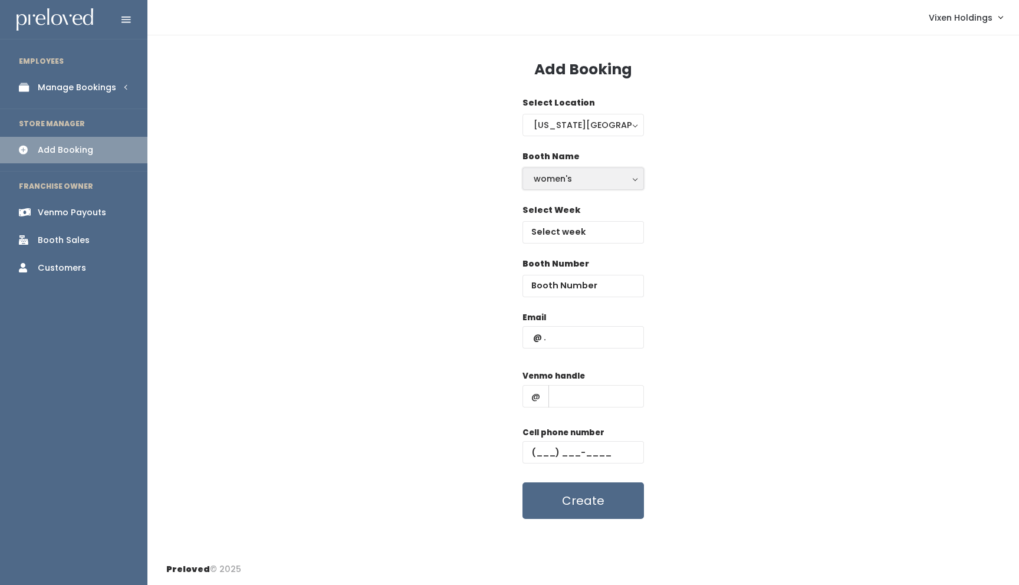
click at [590, 180] on div "women's" at bounding box center [583, 178] width 99 height 13
click at [580, 228] on link "kid's" at bounding box center [583, 226] width 120 height 21
select select "kids"
click at [575, 236] on input "text" at bounding box center [582, 232] width 121 height 22
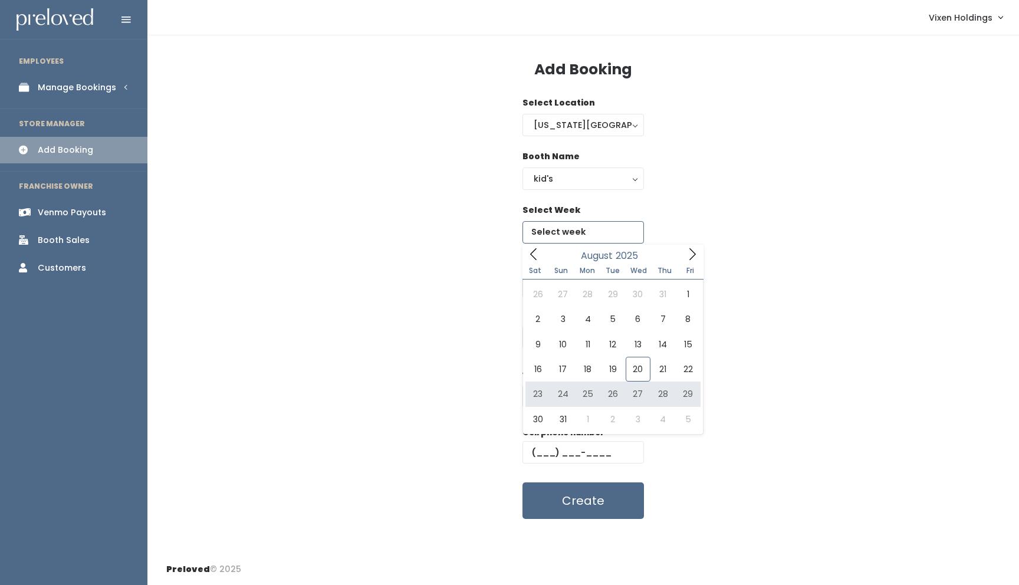
type input "August 23 to August 29"
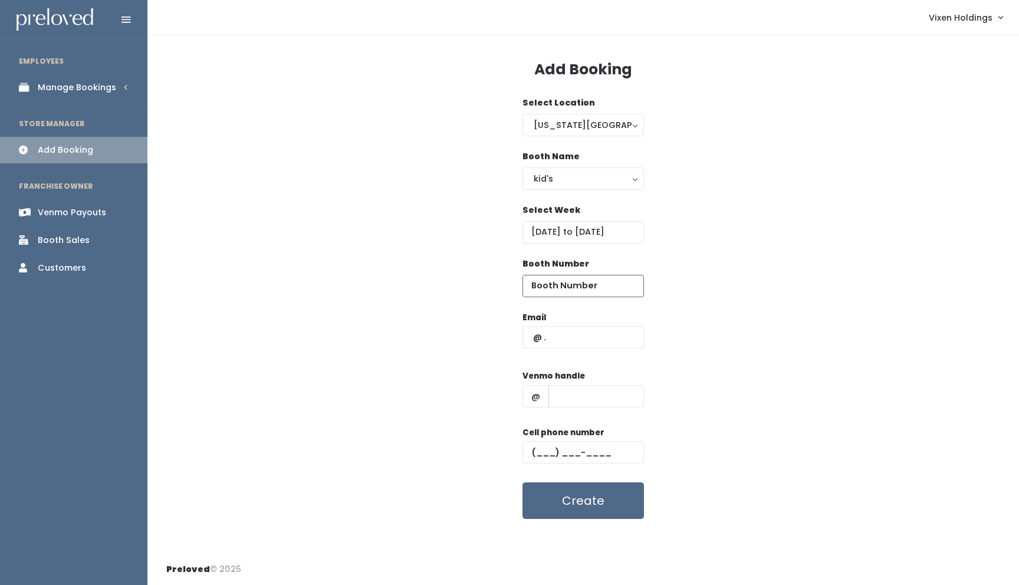
click at [568, 283] on input "number" at bounding box center [582, 286] width 121 height 22
type input "1"
click at [561, 338] on input "text" at bounding box center [582, 337] width 121 height 22
type input "x"
click at [561, 394] on input "text" at bounding box center [596, 396] width 96 height 22
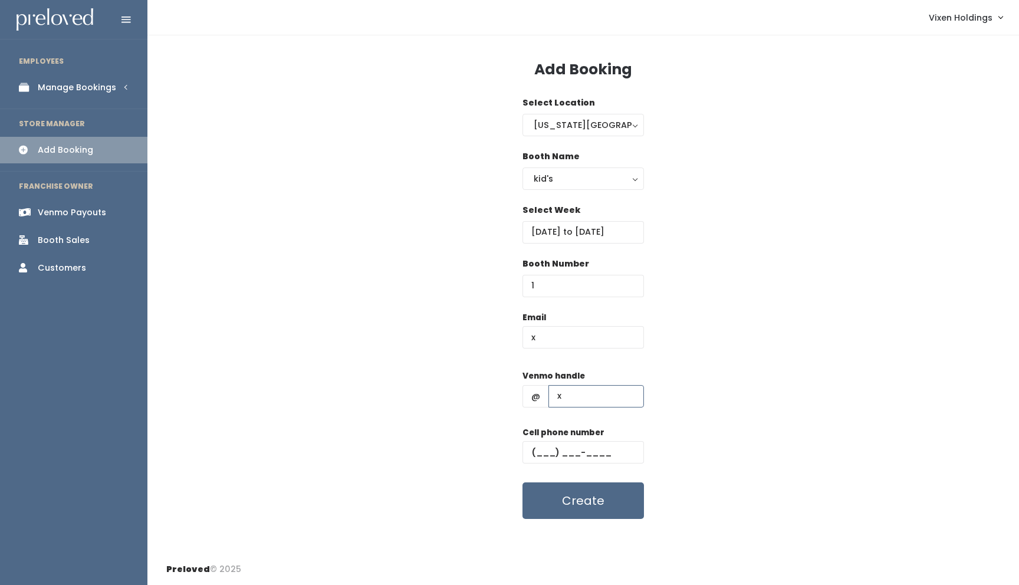
type input "x"
click at [536, 449] on input "text" at bounding box center [582, 452] width 121 height 22
type input "(111) 111-1111"
click at [558, 508] on button "Create" at bounding box center [582, 500] width 121 height 37
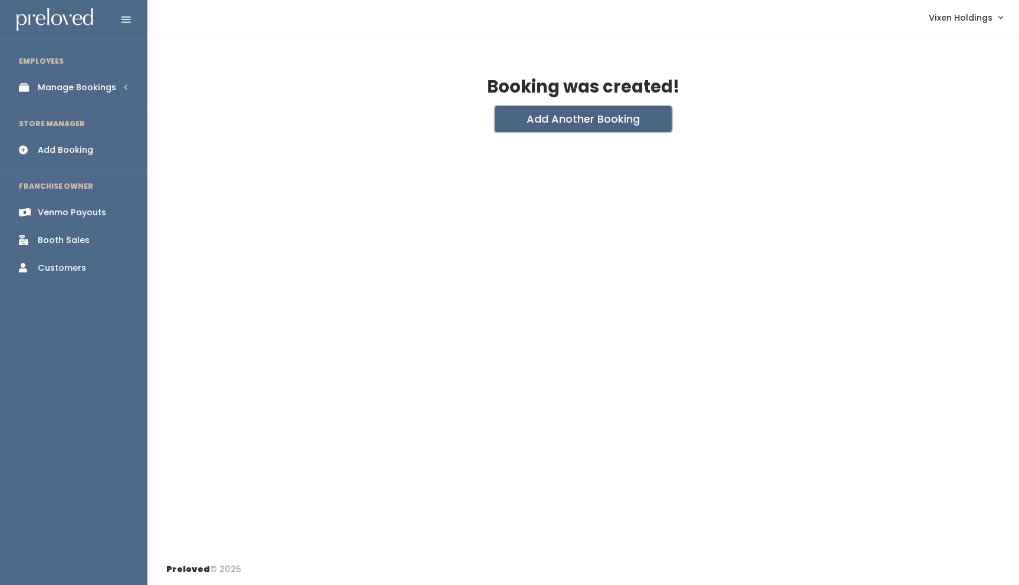
click at [589, 124] on button "Add Another Booking" at bounding box center [583, 119] width 177 height 26
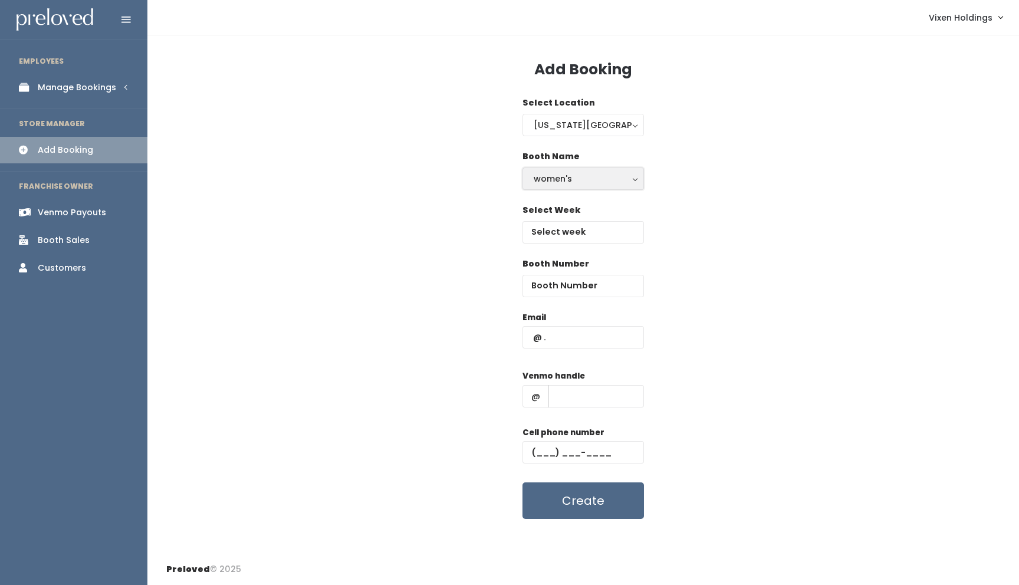
click at [569, 180] on div "women's" at bounding box center [583, 178] width 99 height 13
click at [564, 225] on link "kid's" at bounding box center [583, 226] width 120 height 21
select select "kids"
click at [565, 235] on input "text" at bounding box center [582, 232] width 121 height 22
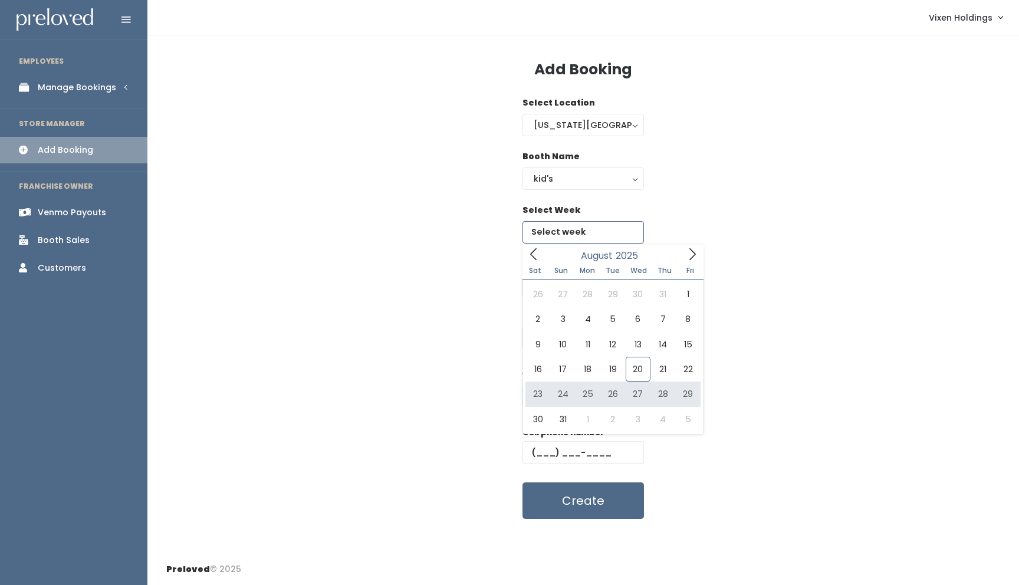
type input "August 23 to August 29"
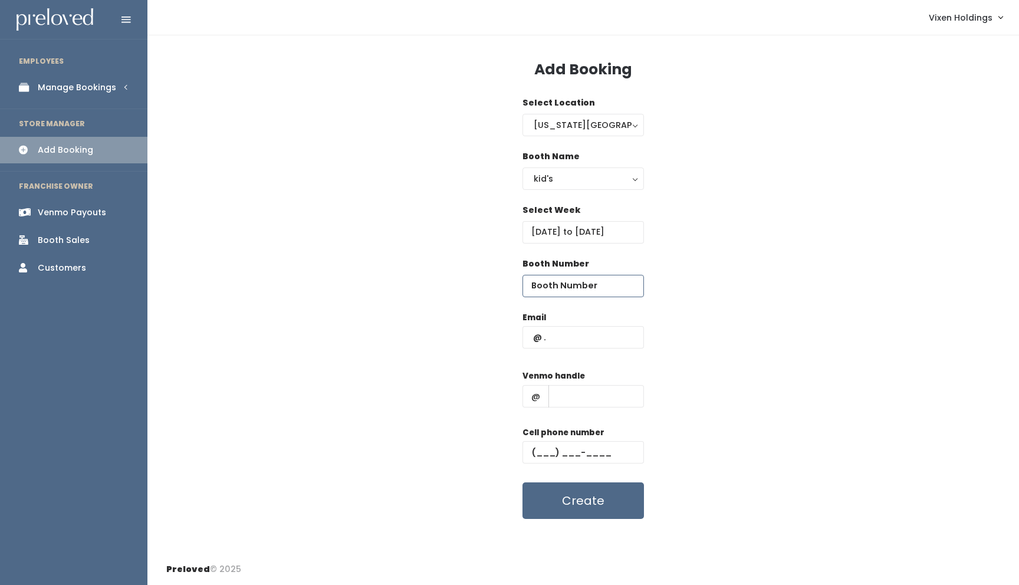
click at [568, 282] on input "number" at bounding box center [582, 286] width 121 height 22
type input "2"
click at [558, 344] on input "text" at bounding box center [582, 337] width 121 height 22
type input "x"
click at [557, 391] on input "text" at bounding box center [596, 396] width 96 height 22
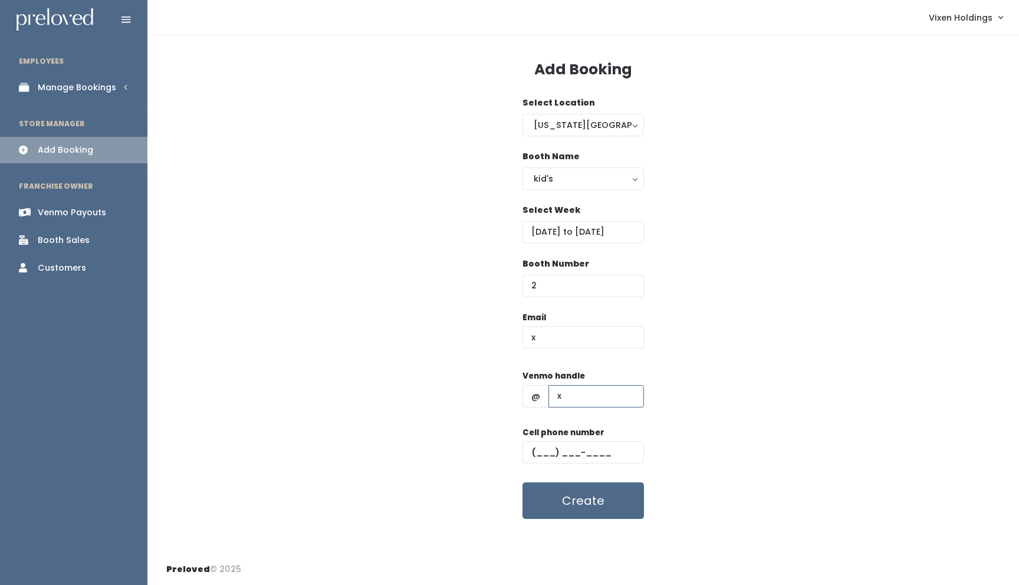
type input "x"
click at [534, 446] on input "text" at bounding box center [582, 452] width 121 height 22
type input "(111) 111-1111"
click at [538, 516] on button "Create" at bounding box center [582, 500] width 121 height 37
